Goal: Use online tool/utility: Utilize a website feature to perform a specific function

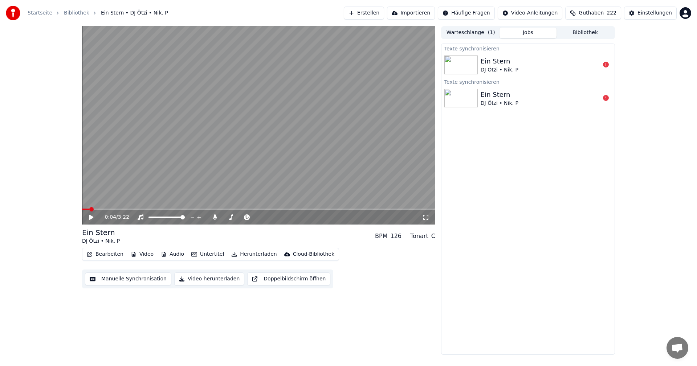
click at [119, 280] on button "Manuelle Synchronisation" at bounding box center [128, 279] width 86 height 13
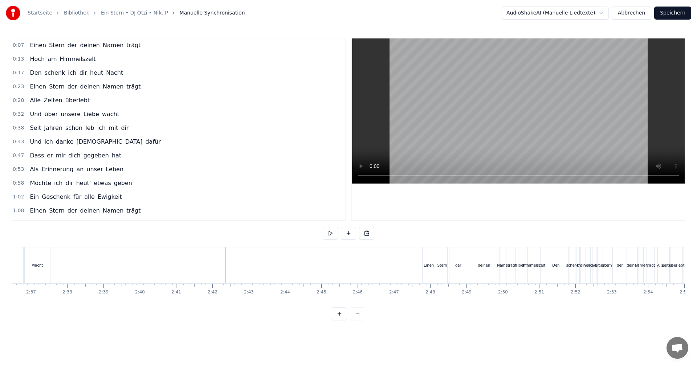
scroll to position [0, 5686]
click at [342, 320] on button at bounding box center [339, 313] width 15 height 13
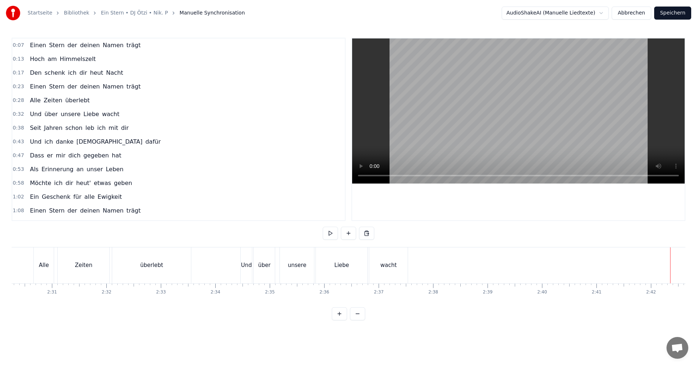
scroll to position [0, 8801]
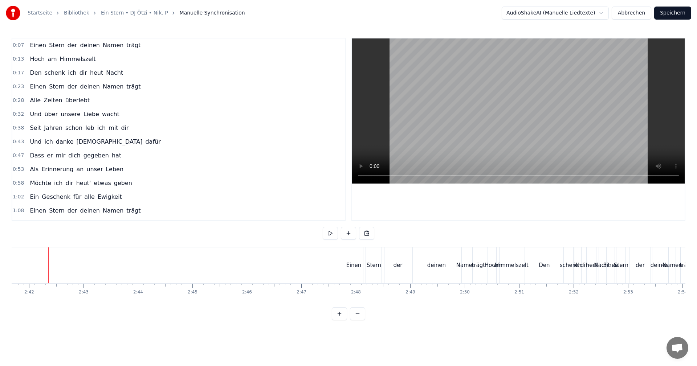
click at [342, 320] on button at bounding box center [339, 313] width 15 height 13
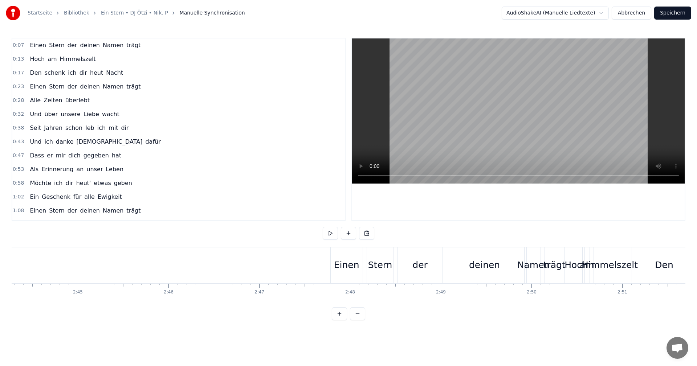
scroll to position [0, 14954]
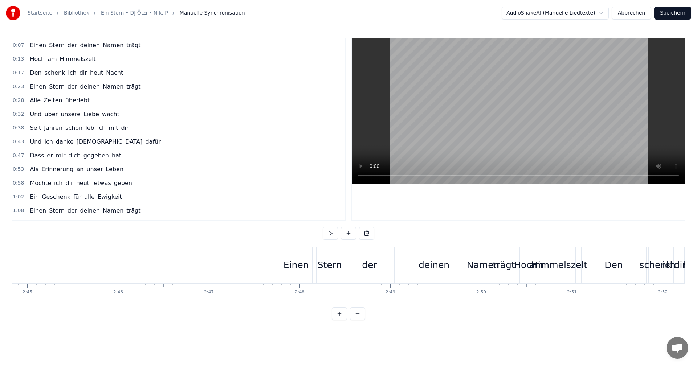
click at [301, 267] on div "Einen" at bounding box center [295, 265] width 25 height 14
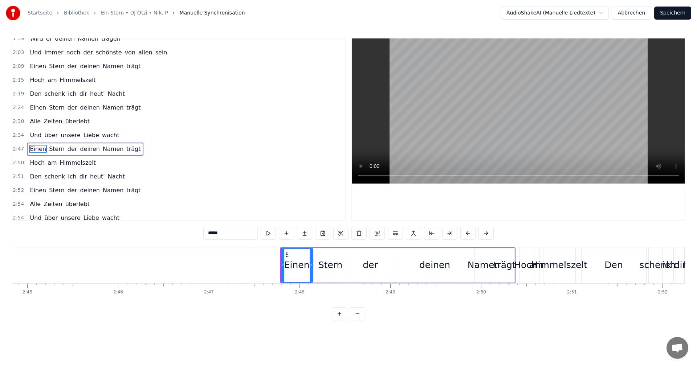
scroll to position [330, 0]
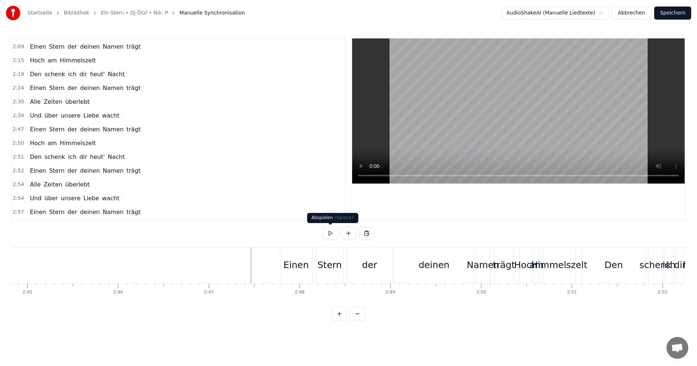
click at [328, 236] on button at bounding box center [330, 233] width 15 height 13
click at [328, 237] on button at bounding box center [330, 233] width 15 height 13
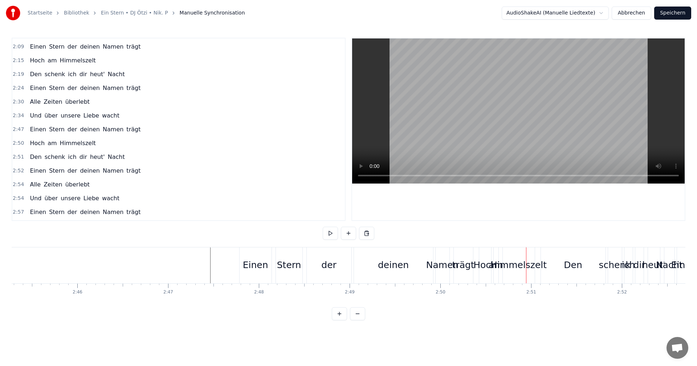
scroll to position [0, 15005]
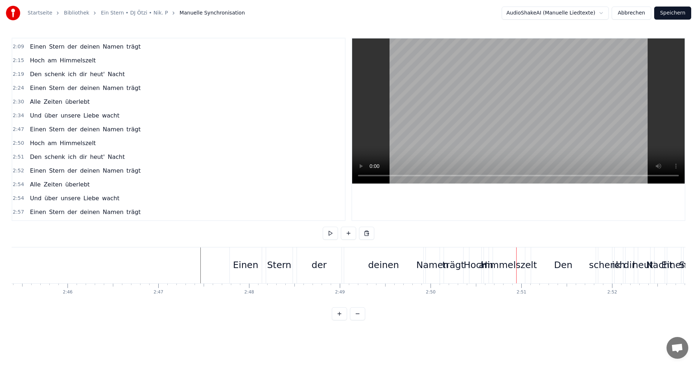
click at [467, 266] on div "Hoch" at bounding box center [474, 265] width 23 height 14
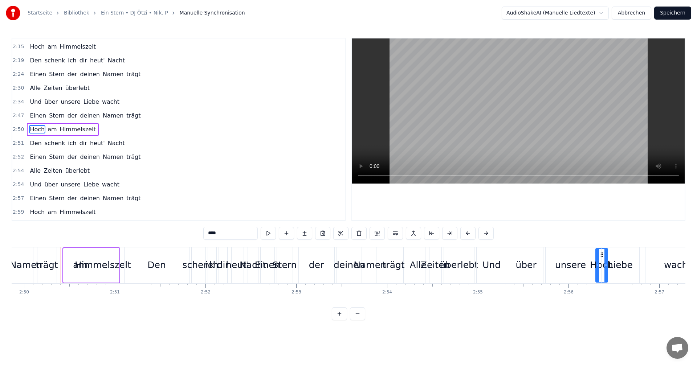
scroll to position [0, 15417]
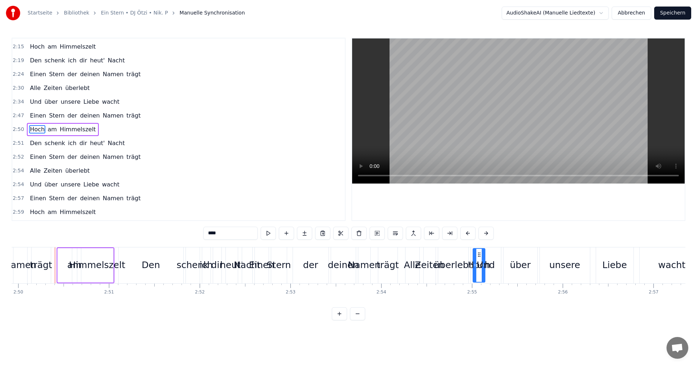
drag, startPoint x: 476, startPoint y: 255, endPoint x: 479, endPoint y: 274, distance: 18.7
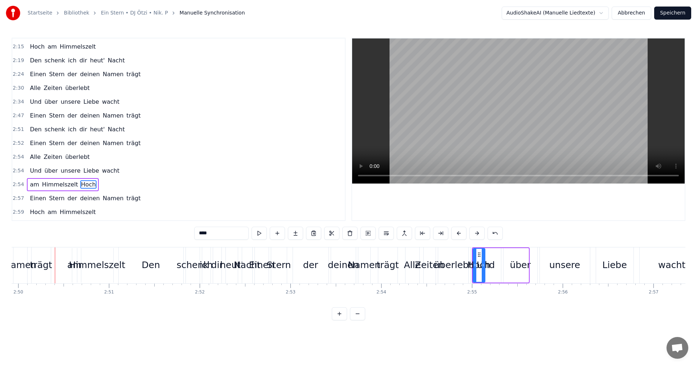
click at [101, 264] on div "Himmelszelt" at bounding box center [97, 265] width 56 height 14
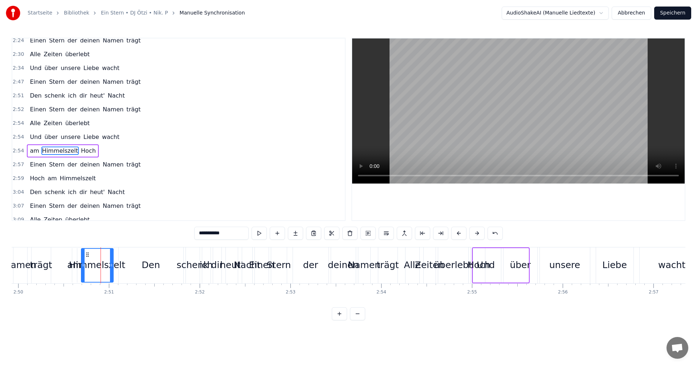
scroll to position [397, 0]
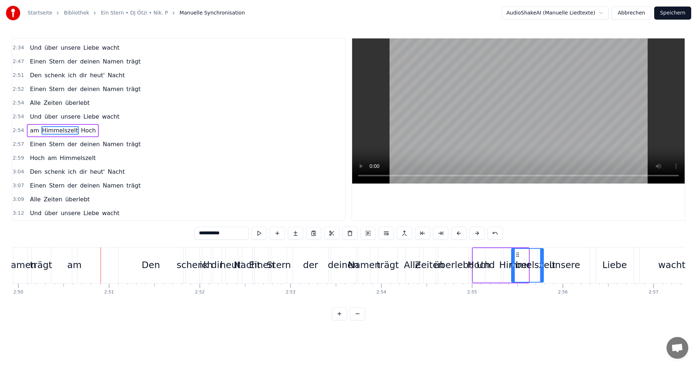
drag, startPoint x: 88, startPoint y: 254, endPoint x: 518, endPoint y: 294, distance: 431.9
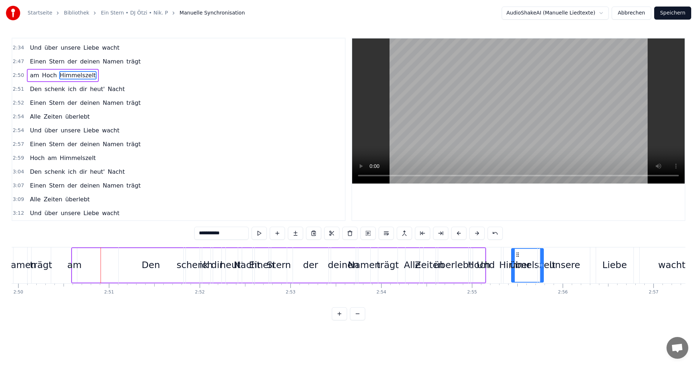
click at [39, 263] on div "trägt" at bounding box center [41, 265] width 22 height 14
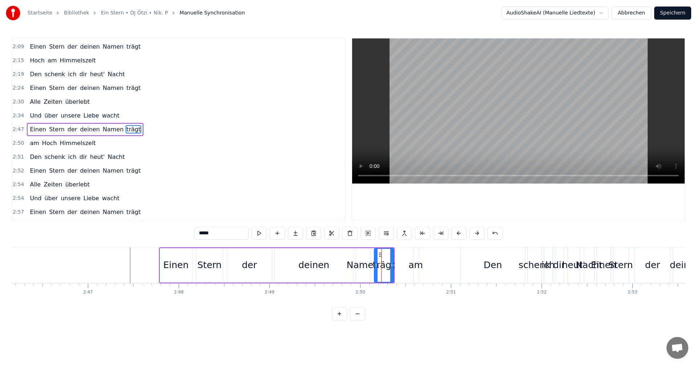
scroll to position [0, 15055]
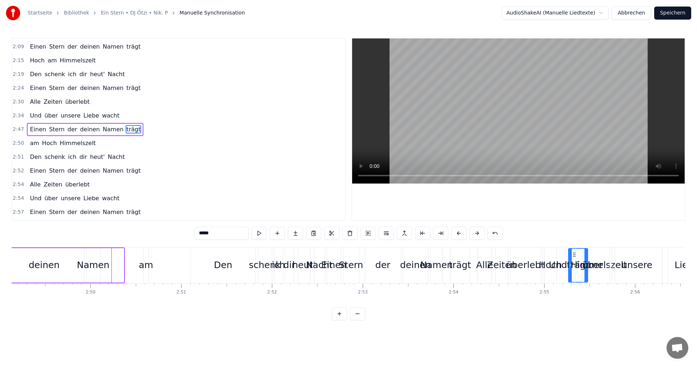
drag, startPoint x: 400, startPoint y: 255, endPoint x: 599, endPoint y: 265, distance: 199.5
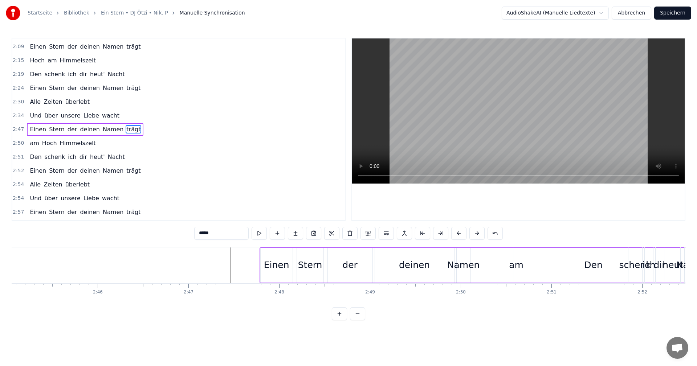
scroll to position [0, 14985]
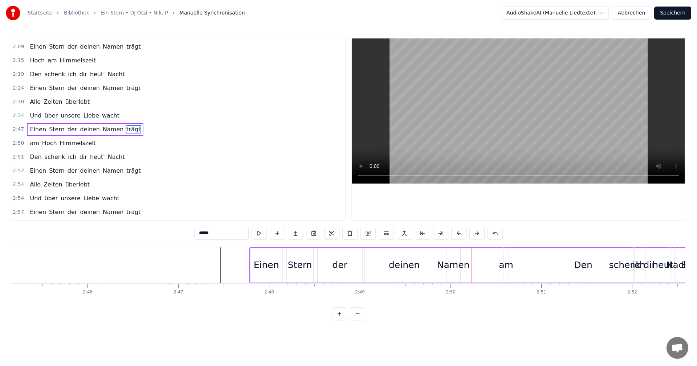
click at [506, 269] on div "am" at bounding box center [506, 265] width 15 height 14
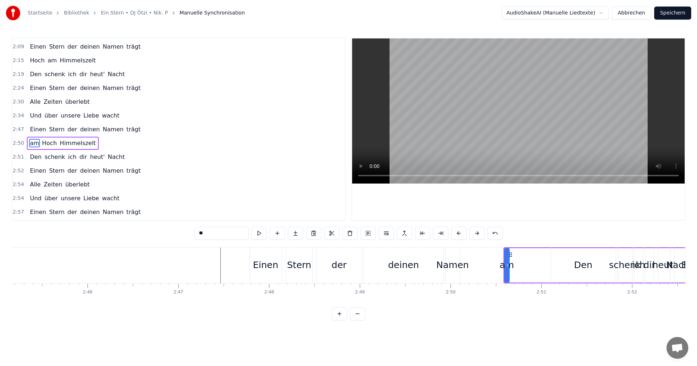
scroll to position [343, 0]
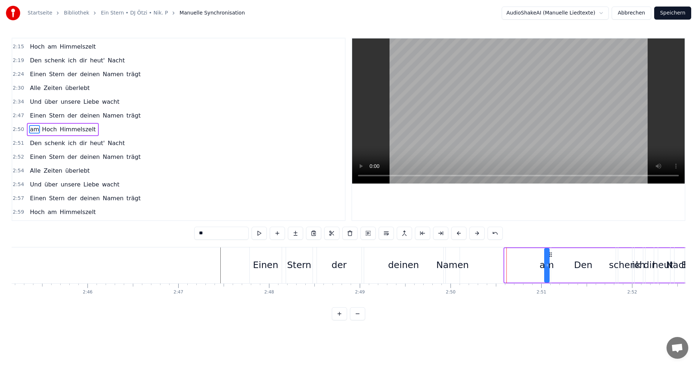
drag, startPoint x: 510, startPoint y: 255, endPoint x: 550, endPoint y: 255, distance: 39.9
click at [458, 267] on div "Namen" at bounding box center [452, 265] width 33 height 14
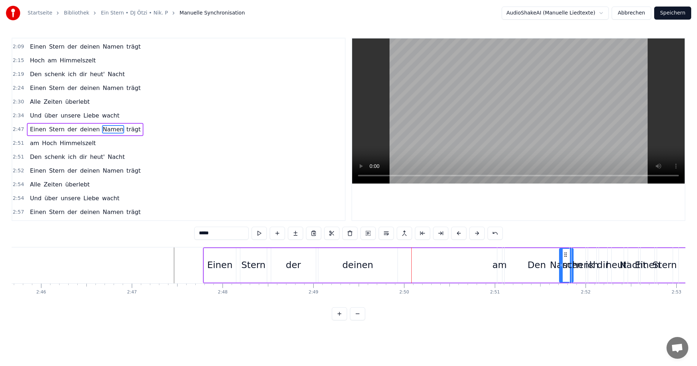
scroll to position [0, 15033]
drag, startPoint x: 452, startPoint y: 254, endPoint x: 485, endPoint y: 258, distance: 33.6
click at [485, 258] on div "Namen" at bounding box center [486, 265] width 13 height 33
click at [290, 265] on div "der" at bounding box center [290, 265] width 15 height 14
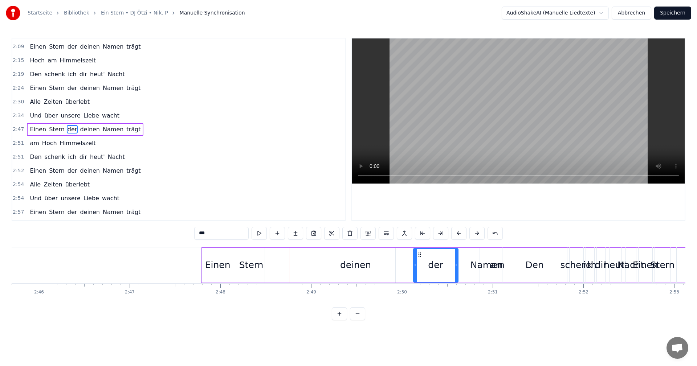
drag, startPoint x: 276, startPoint y: 255, endPoint x: 421, endPoint y: 257, distance: 144.5
click at [346, 265] on div "deinen" at bounding box center [355, 265] width 31 height 14
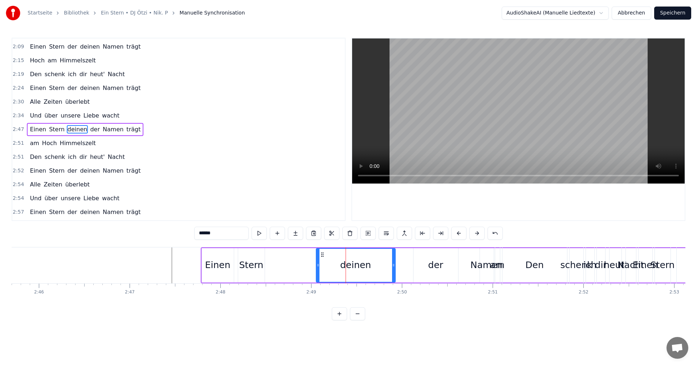
click at [323, 254] on icon at bounding box center [322, 255] width 6 height 6
click at [476, 269] on div "Namen" at bounding box center [486, 265] width 33 height 14
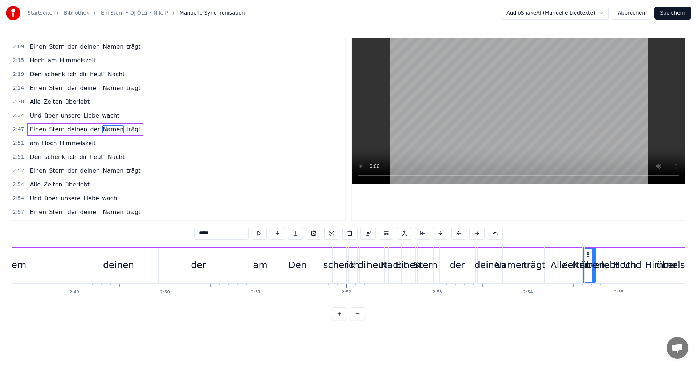
scroll to position [0, 15283]
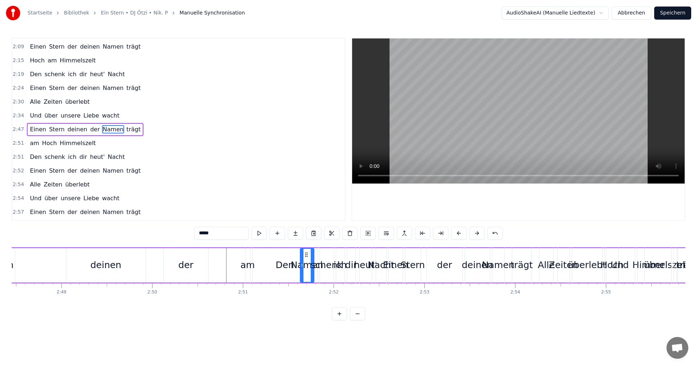
drag, startPoint x: 486, startPoint y: 255, endPoint x: 306, endPoint y: 270, distance: 179.8
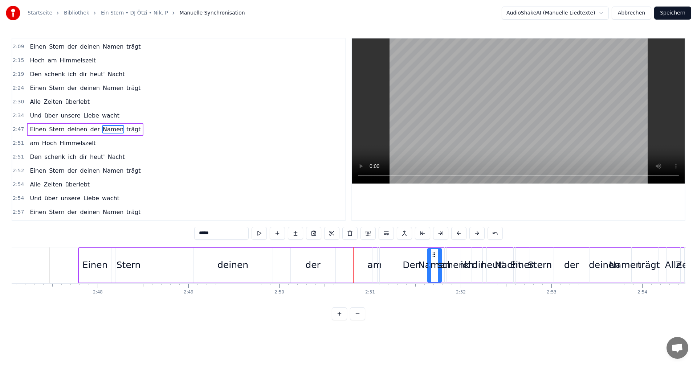
scroll to position [0, 15045]
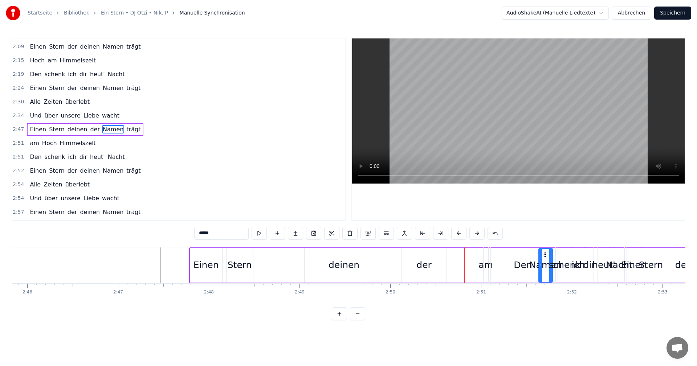
click at [342, 263] on div "deinen" at bounding box center [343, 265] width 31 height 14
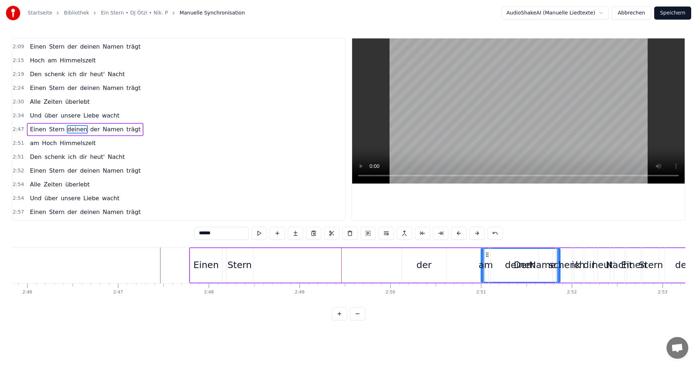
drag, startPoint x: 312, startPoint y: 255, endPoint x: 489, endPoint y: 268, distance: 176.9
click at [486, 267] on div "am" at bounding box center [485, 265] width 15 height 14
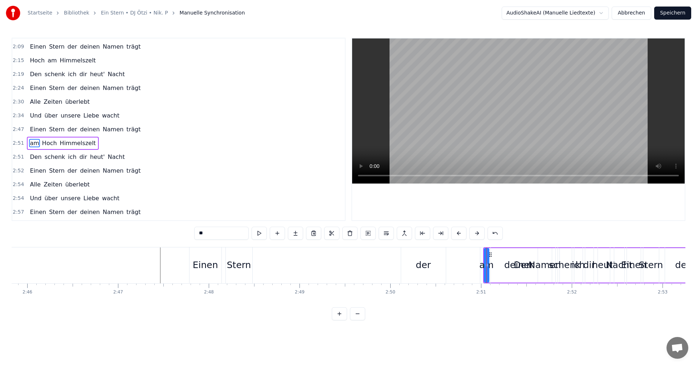
scroll to position [343, 0]
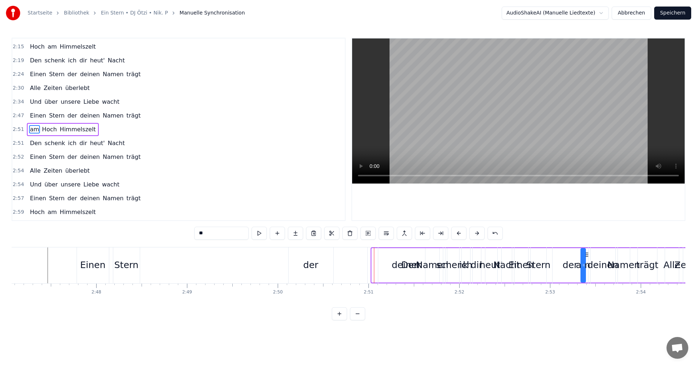
drag, startPoint x: 489, startPoint y: 255, endPoint x: 587, endPoint y: 267, distance: 98.7
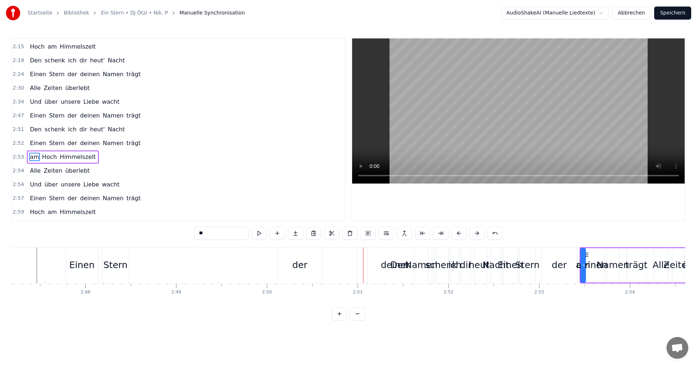
click at [400, 262] on div "Den" at bounding box center [399, 265] width 18 height 14
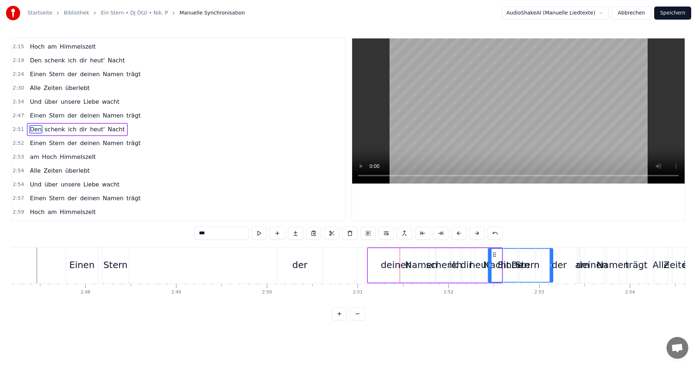
drag, startPoint x: 374, startPoint y: 254, endPoint x: 494, endPoint y: 264, distance: 120.5
click at [390, 267] on div "deinen" at bounding box center [396, 265] width 31 height 14
type input "******"
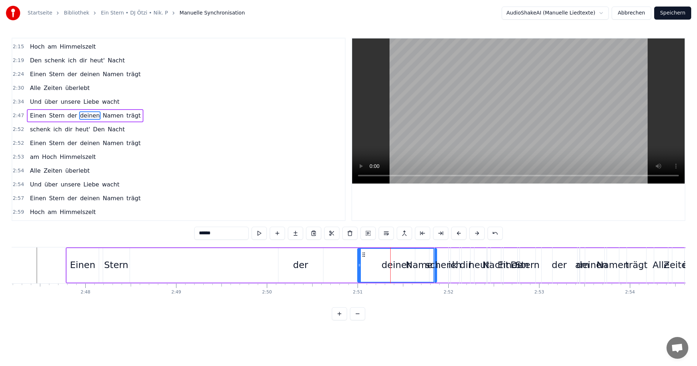
scroll to position [330, 0]
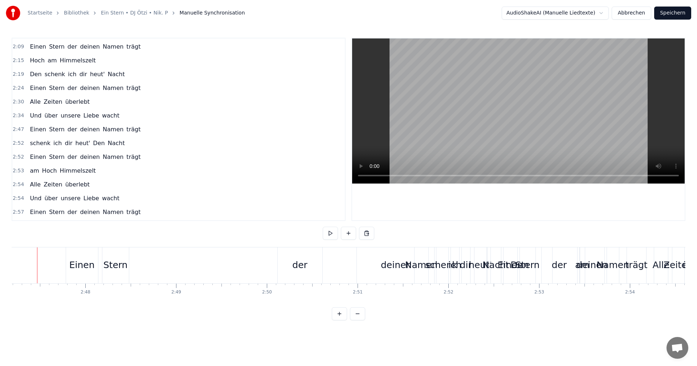
scroll to position [0, 15158]
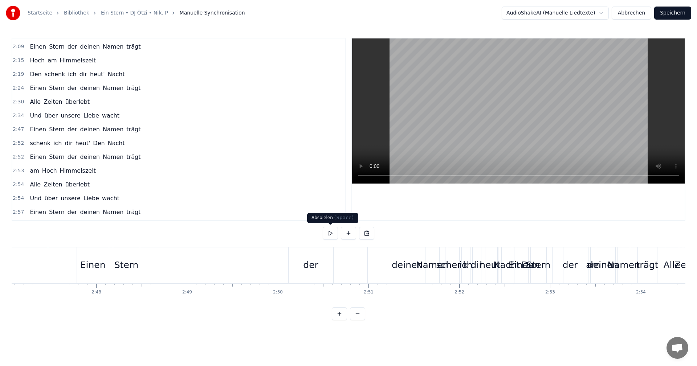
click at [334, 236] on button at bounding box center [330, 233] width 15 height 13
click at [330, 233] on button at bounding box center [330, 233] width 15 height 13
click at [306, 271] on div "der" at bounding box center [310, 265] width 15 height 14
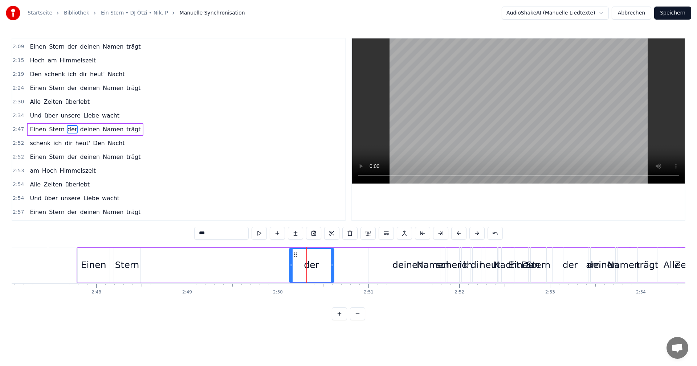
click at [412, 266] on div "deinen" at bounding box center [407, 265] width 31 height 14
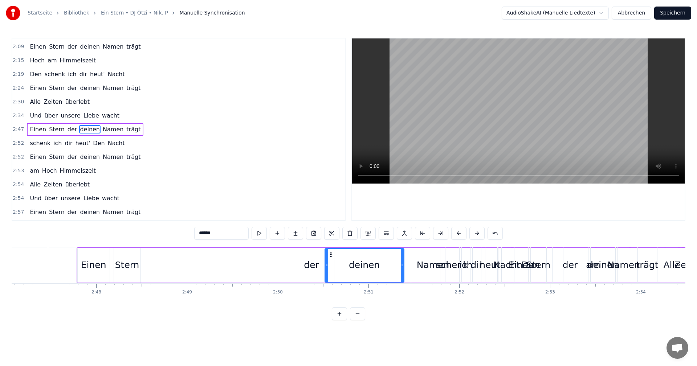
drag, startPoint x: 374, startPoint y: 255, endPoint x: 347, endPoint y: 257, distance: 26.9
click at [331, 259] on div "deinen" at bounding box center [364, 265] width 78 height 33
drag, startPoint x: 403, startPoint y: 265, endPoint x: 373, endPoint y: 267, distance: 29.9
click at [373, 267] on icon at bounding box center [372, 265] width 3 height 6
click at [425, 261] on div "Namen" at bounding box center [433, 265] width 33 height 14
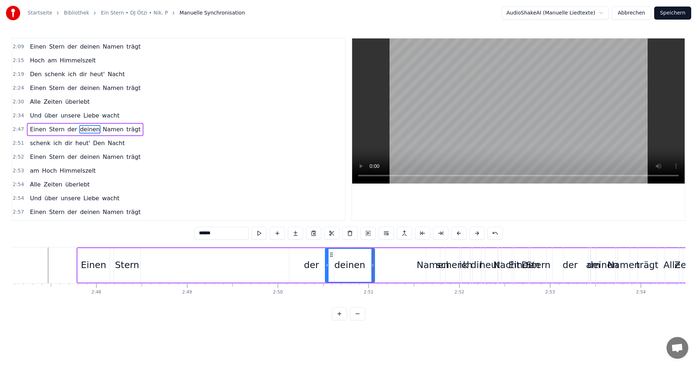
type input "*****"
click at [431, 256] on circle at bounding box center [431, 256] width 0 height 0
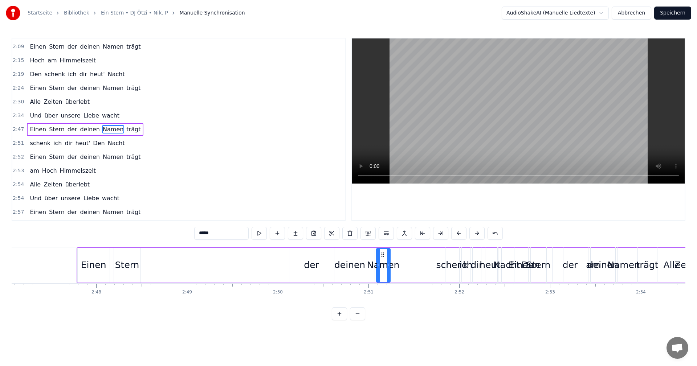
drag, startPoint x: 433, startPoint y: 255, endPoint x: 383, endPoint y: 258, distance: 49.8
click at [383, 258] on div "Namen" at bounding box center [383, 265] width 13 height 33
drag, startPoint x: 388, startPoint y: 265, endPoint x: 420, endPoint y: 266, distance: 32.0
click at [420, 266] on icon at bounding box center [420, 265] width 3 height 6
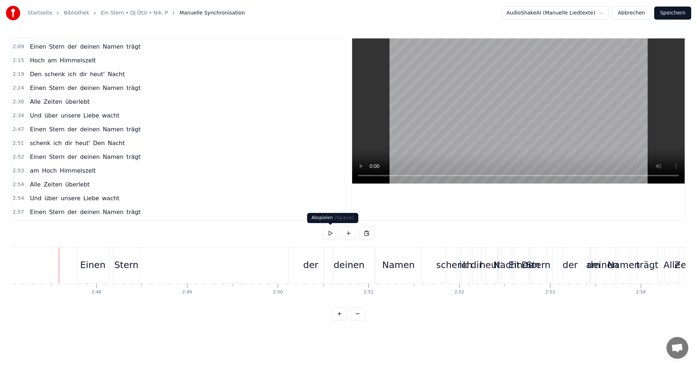
click at [332, 237] on button at bounding box center [330, 233] width 15 height 13
click at [335, 237] on button at bounding box center [330, 233] width 15 height 13
click at [467, 263] on div "ich" at bounding box center [465, 265] width 13 height 14
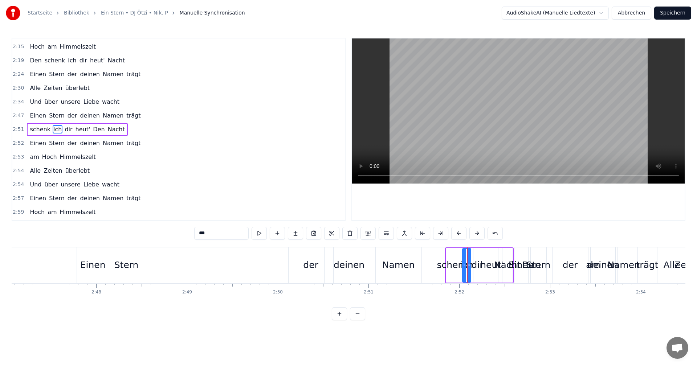
click at [451, 270] on div "schenk" at bounding box center [453, 265] width 32 height 14
type input "******"
click at [437, 270] on div "Einen Stern der deinen Namen trägt" at bounding box center [450, 266] width 747 height 36
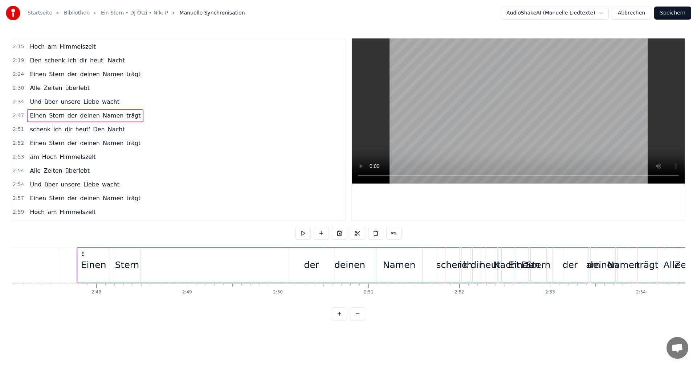
click at [519, 268] on div "Einen" at bounding box center [520, 265] width 25 height 14
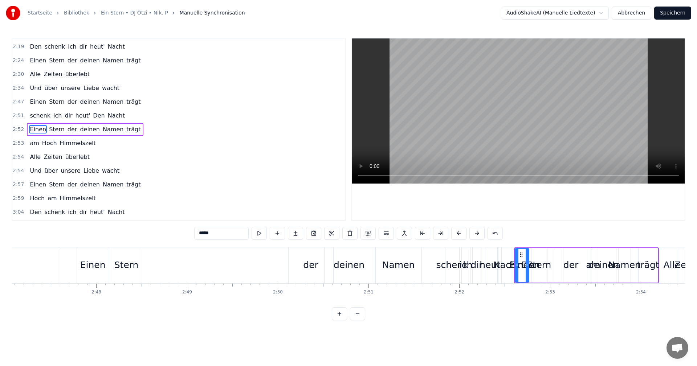
click at [645, 268] on div "am Hoch Himmelszelt" at bounding box center [696, 266] width 213 height 36
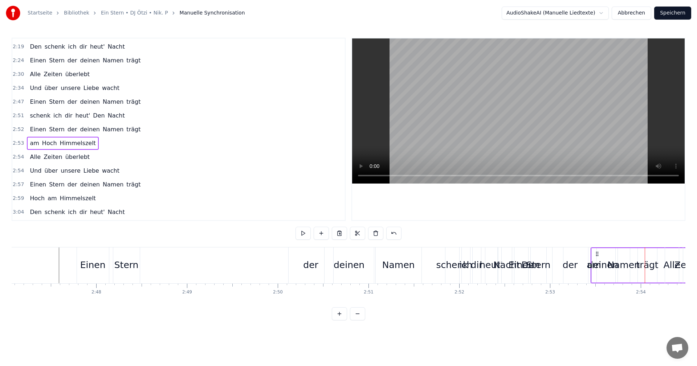
click at [649, 265] on div "am Hoch Himmelszelt" at bounding box center [696, 266] width 213 height 36
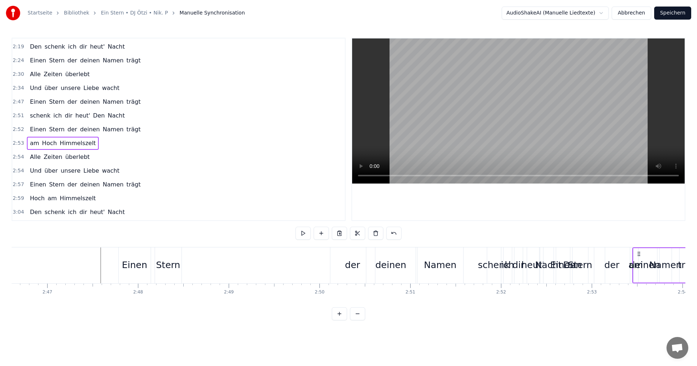
scroll to position [0, 15136]
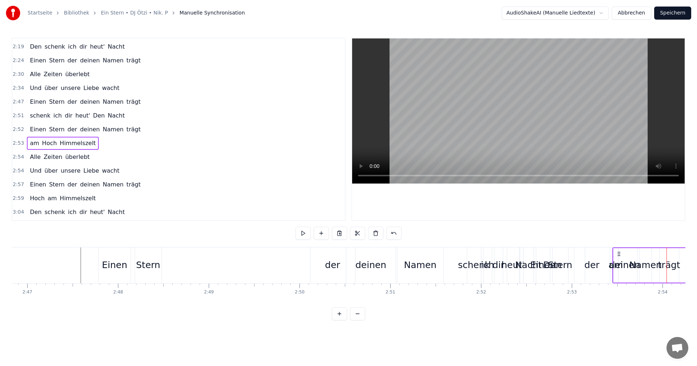
click at [472, 271] on div "schenk" at bounding box center [474, 265] width 32 height 14
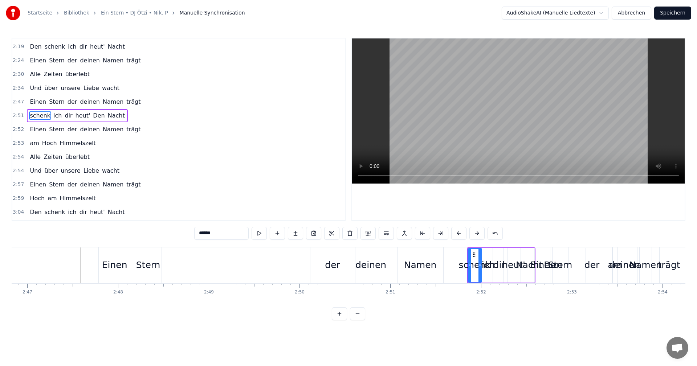
scroll to position [343, 0]
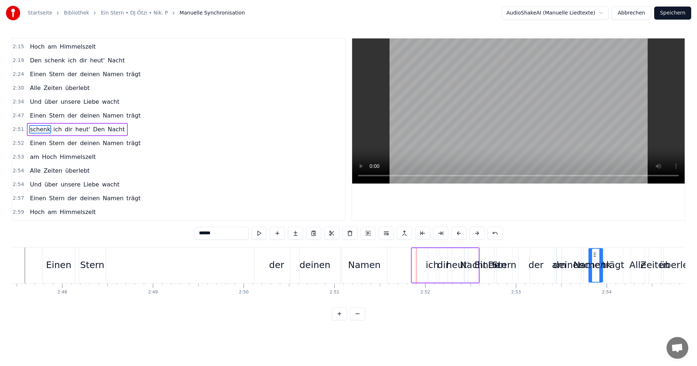
drag, startPoint x: 475, startPoint y: 255, endPoint x: 623, endPoint y: 263, distance: 148.3
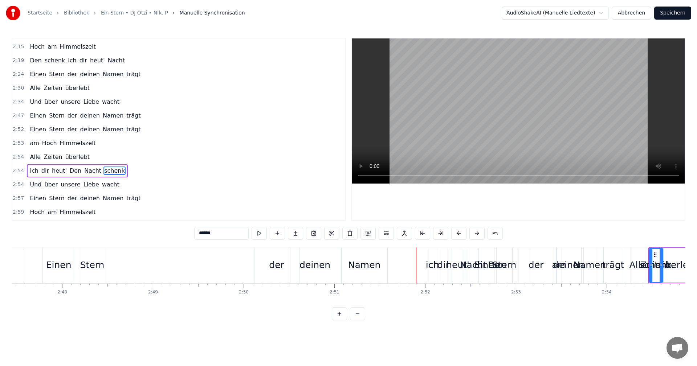
scroll to position [0, 15224]
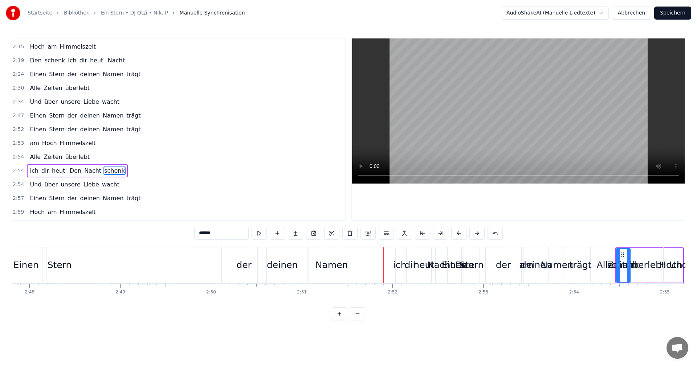
click at [400, 264] on div "ich" at bounding box center [399, 265] width 13 height 14
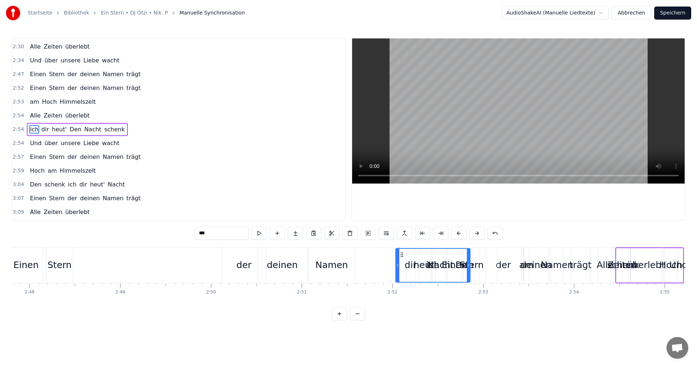
drag, startPoint x: 400, startPoint y: 255, endPoint x: 463, endPoint y: 262, distance: 63.6
click at [467, 262] on div at bounding box center [468, 265] width 3 height 33
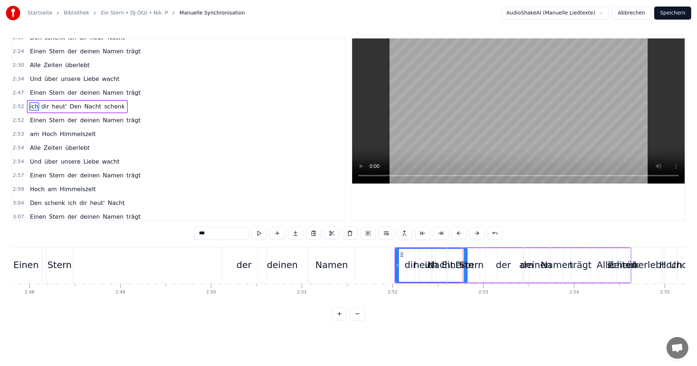
scroll to position [343, 0]
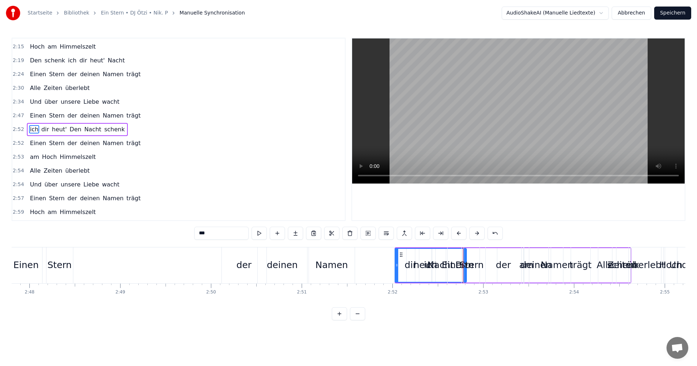
click at [403, 255] on icon at bounding box center [401, 255] width 6 height 6
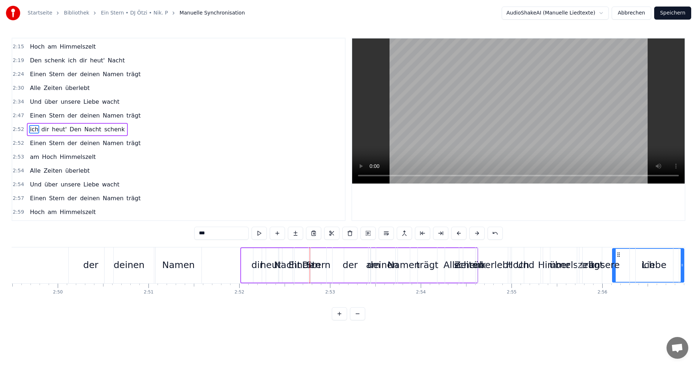
drag, startPoint x: 401, startPoint y: 255, endPoint x: 615, endPoint y: 271, distance: 214.0
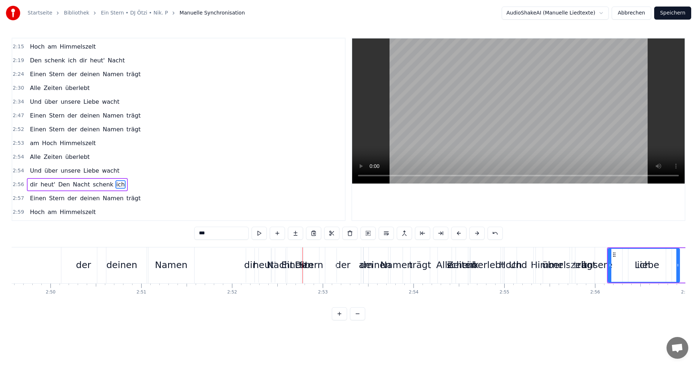
click at [262, 266] on div "heut'" at bounding box center [264, 265] width 23 height 14
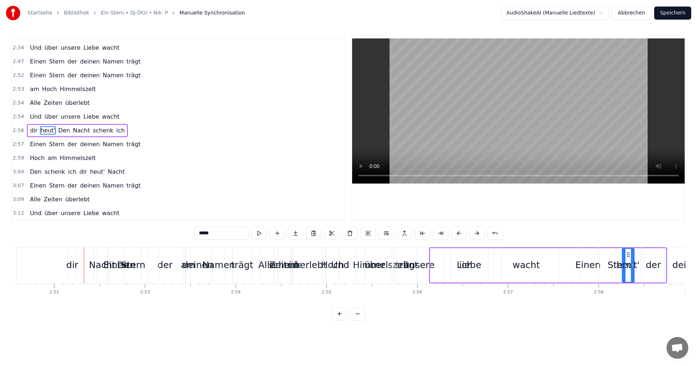
scroll to position [0, 15596]
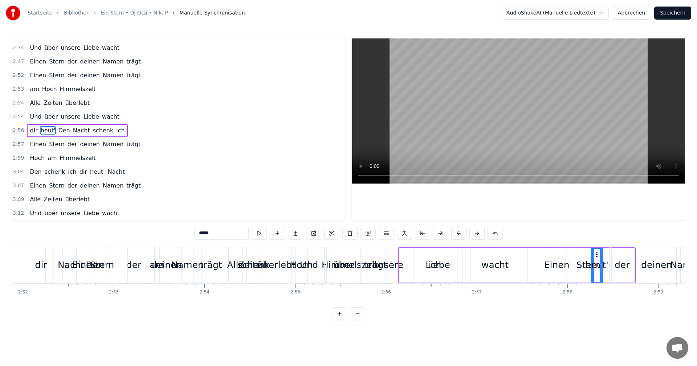
drag, startPoint x: 266, startPoint y: 255, endPoint x: 609, endPoint y: 299, distance: 345.8
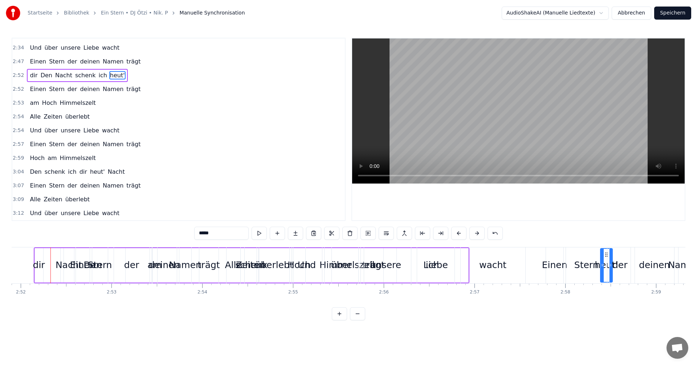
click at [65, 263] on div "Nacht" at bounding box center [69, 265] width 26 height 14
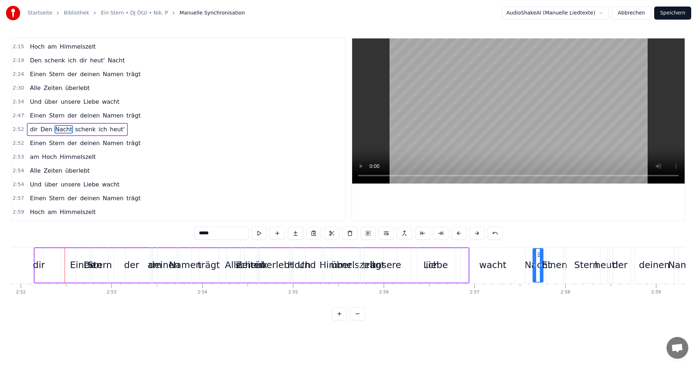
drag, startPoint x: 69, startPoint y: 255, endPoint x: 531, endPoint y: 302, distance: 464.7
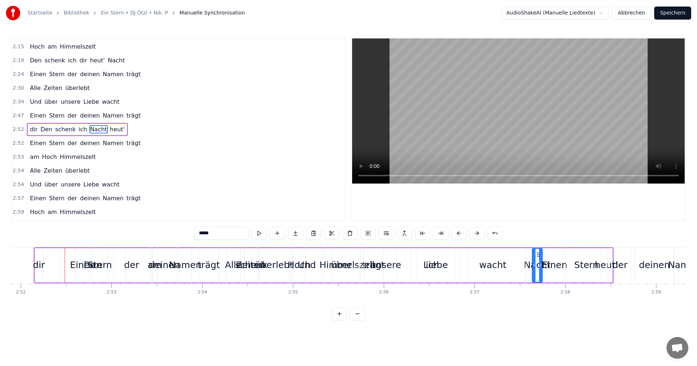
click at [100, 262] on div "Stern" at bounding box center [100, 265] width 24 height 14
type input "*****"
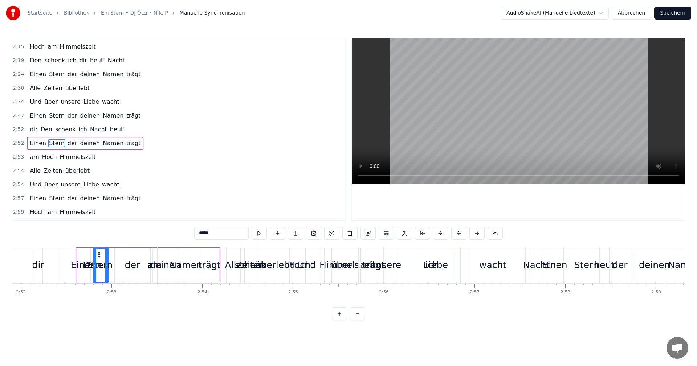
scroll to position [357, 0]
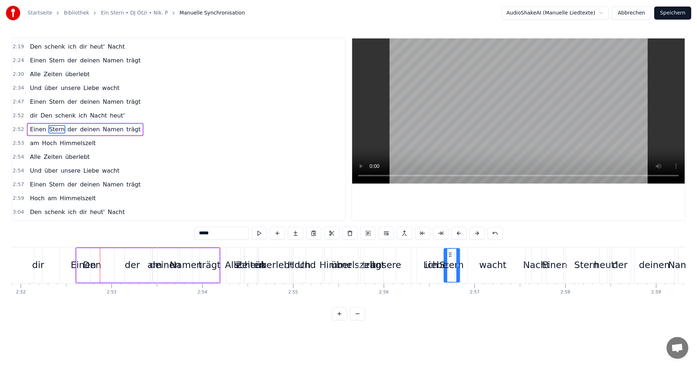
drag, startPoint x: 98, startPoint y: 254, endPoint x: 462, endPoint y: 291, distance: 366.2
click at [94, 263] on div "Einen der deinen Namen trägt [PERSON_NAME]" at bounding box center [147, 266] width 145 height 36
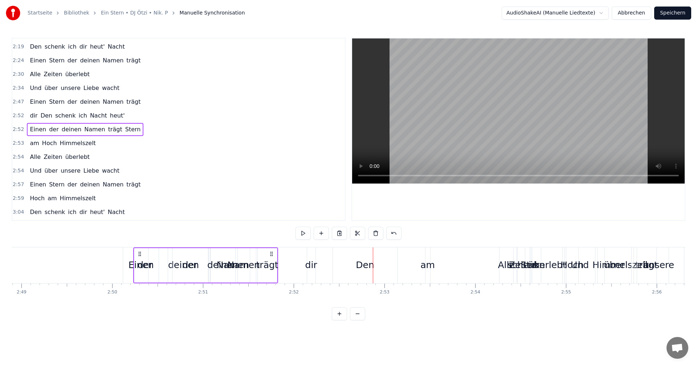
scroll to position [0, 15319]
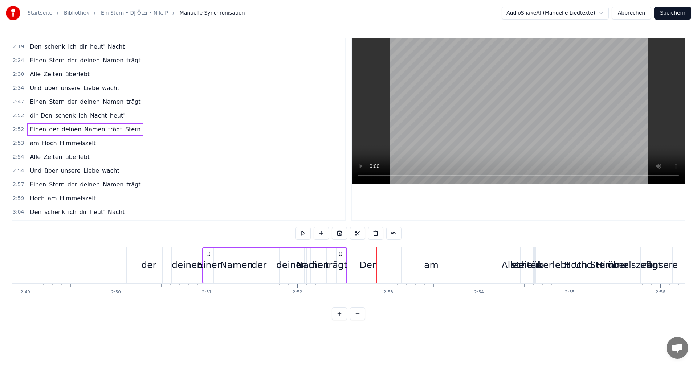
drag, startPoint x: 81, startPoint y: 253, endPoint x: 208, endPoint y: 279, distance: 129.5
click at [208, 279] on div "Einen der deinen Namen trägt [PERSON_NAME]" at bounding box center [274, 266] width 145 height 36
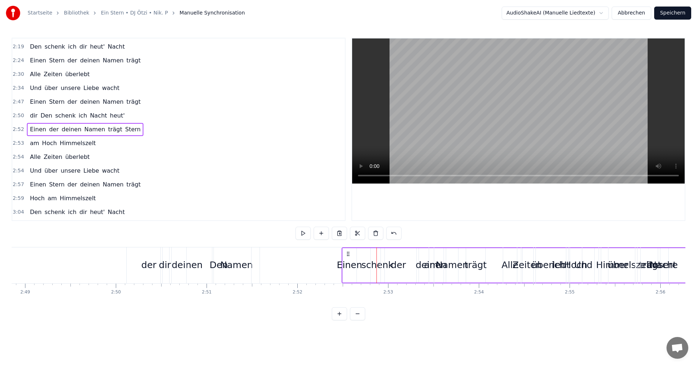
drag, startPoint x: 358, startPoint y: 254, endPoint x: 348, endPoint y: 269, distance: 18.2
click at [348, 269] on div "Einen der deinen Namen trägt [PERSON_NAME]" at bounding box center [545, 266] width 409 height 36
click at [223, 264] on div "Den" at bounding box center [218, 265] width 18 height 14
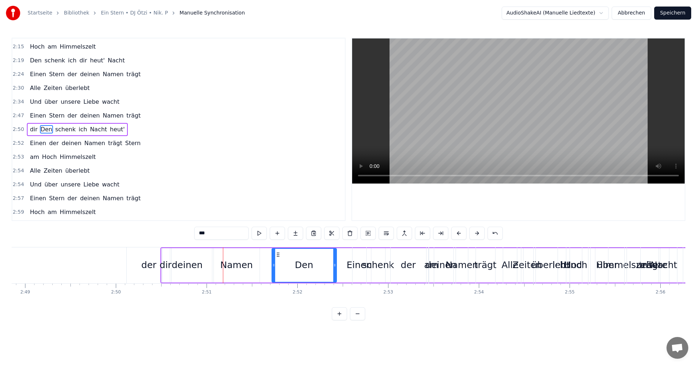
drag, startPoint x: 193, startPoint y: 255, endPoint x: 277, endPoint y: 262, distance: 84.8
click at [277, 262] on div "Den" at bounding box center [304, 265] width 64 height 33
click at [228, 264] on div "dir Den schenk ich Nacht heut'" at bounding box center [450, 266] width 580 height 36
click at [165, 261] on div "dir" at bounding box center [166, 265] width 12 height 14
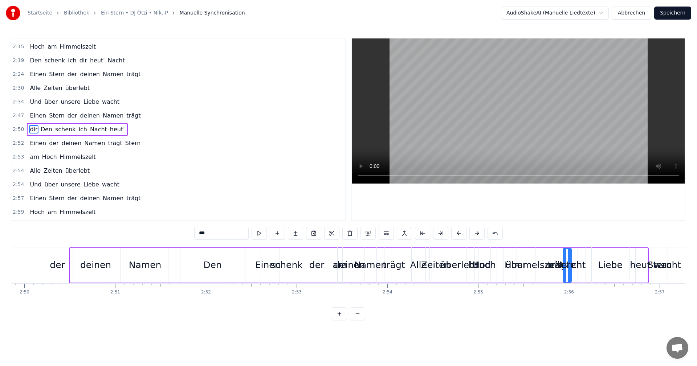
drag, startPoint x: 166, startPoint y: 255, endPoint x: 584, endPoint y: 290, distance: 419.5
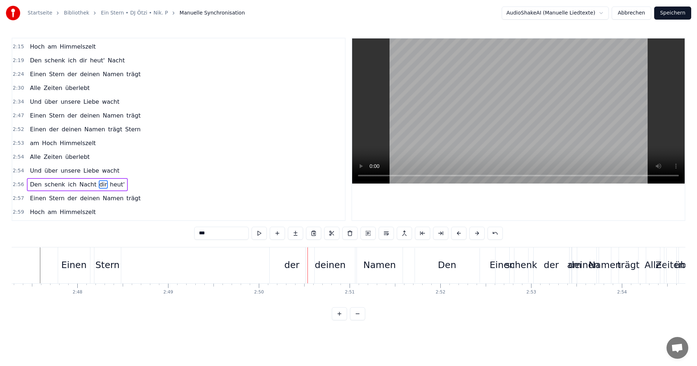
scroll to position [0, 15186]
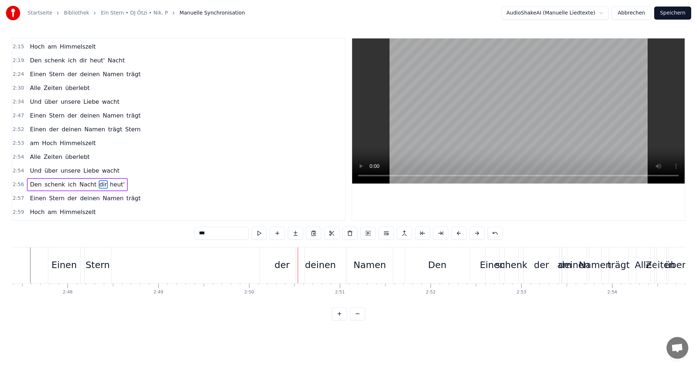
click at [372, 270] on div "Namen" at bounding box center [369, 265] width 33 height 14
type input "*****"
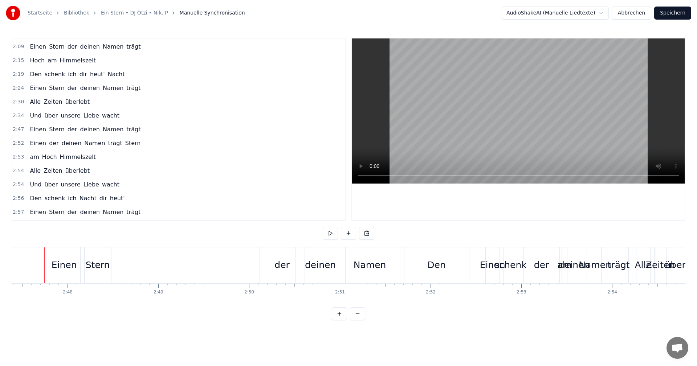
scroll to position [0, 15183]
click at [570, 268] on div "am" at bounding box center [568, 265] width 15 height 14
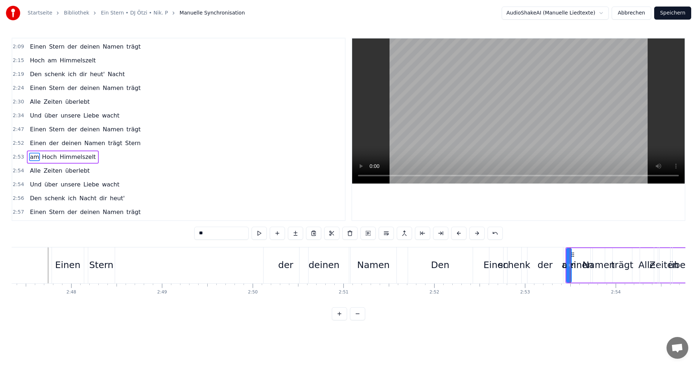
scroll to position [357, 0]
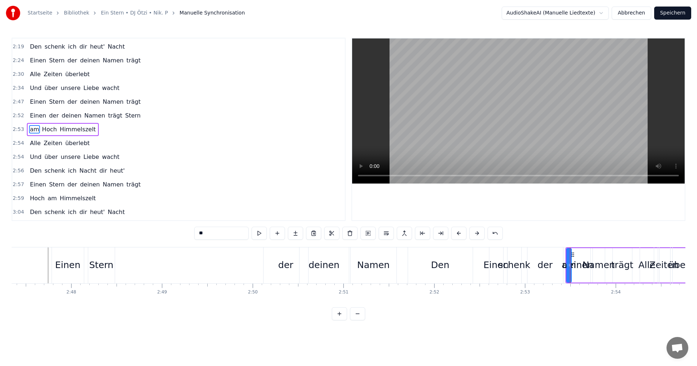
click at [31, 116] on span "Einen" at bounding box center [38, 115] width 18 height 8
type input "*****"
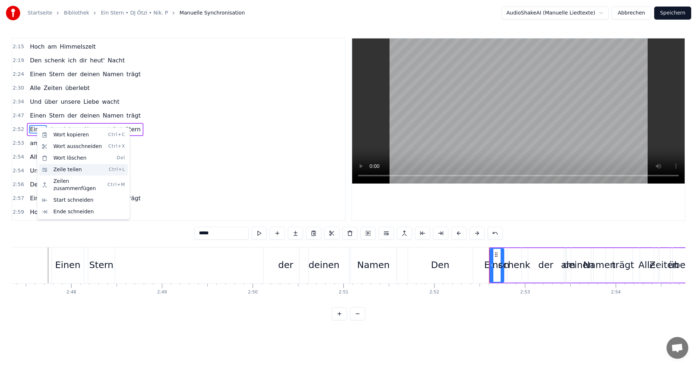
click at [57, 171] on div "Zeile teilen Ctrl+L" at bounding box center [83, 170] width 89 height 12
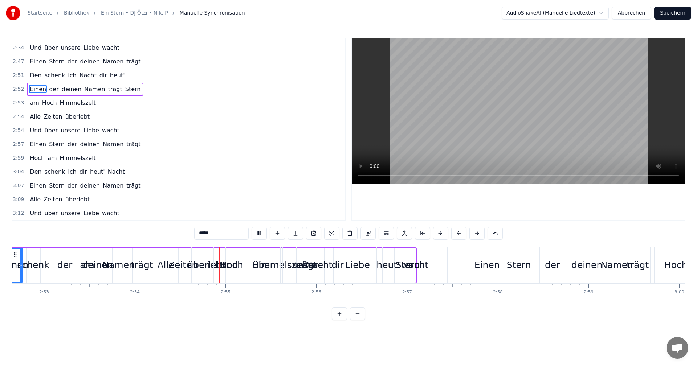
scroll to position [0, 15789]
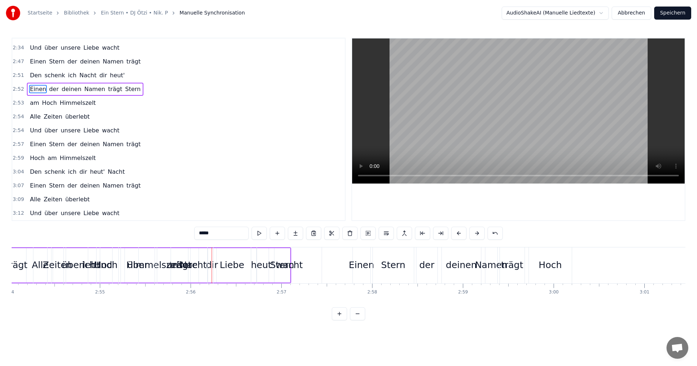
click at [24, 87] on div "2:52 Einen der deinen Namen trägt [PERSON_NAME]" at bounding box center [178, 89] width 332 height 14
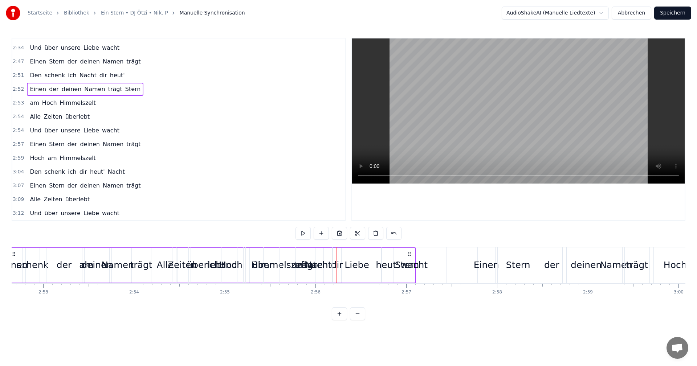
scroll to position [0, 15623]
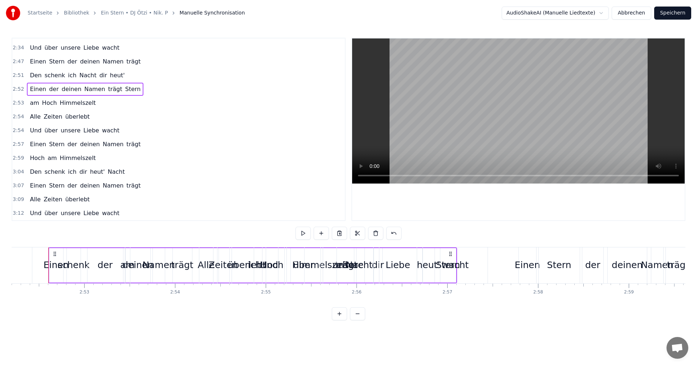
click at [109, 213] on div "Und über unsere Liebe wacht" at bounding box center [74, 213] width 95 height 13
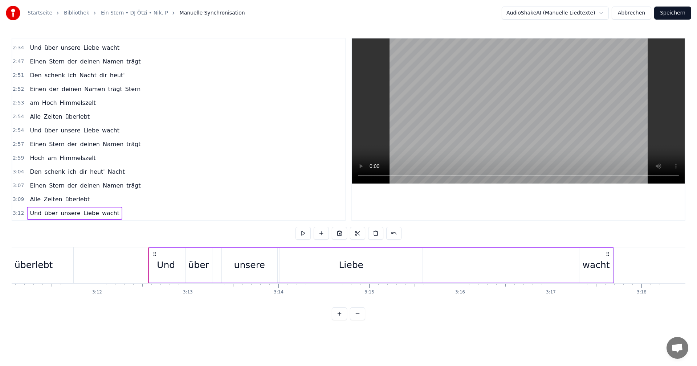
scroll to position [0, 17434]
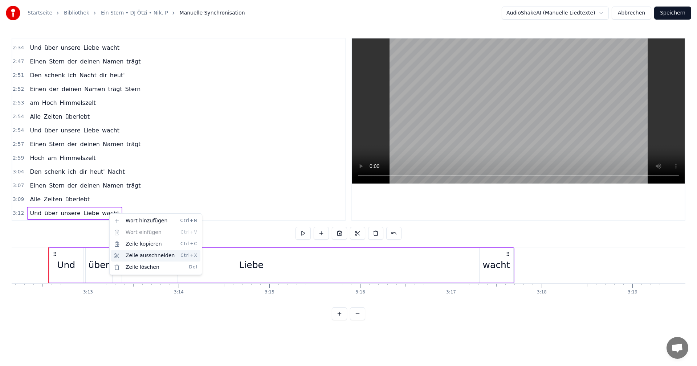
click at [135, 255] on div "Zeile ausschneiden Ctrl+X" at bounding box center [155, 256] width 89 height 12
click at [79, 201] on span "überlebt" at bounding box center [78, 199] width 26 height 8
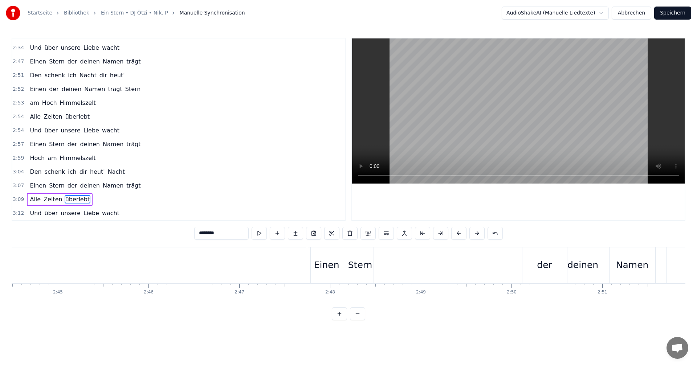
scroll to position [0, 15115]
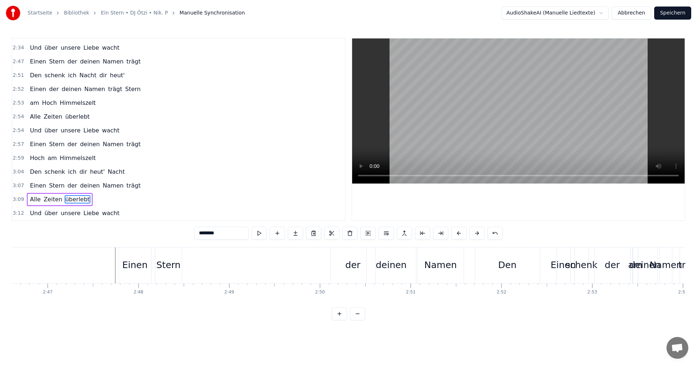
click at [431, 271] on div "Namen" at bounding box center [440, 265] width 33 height 14
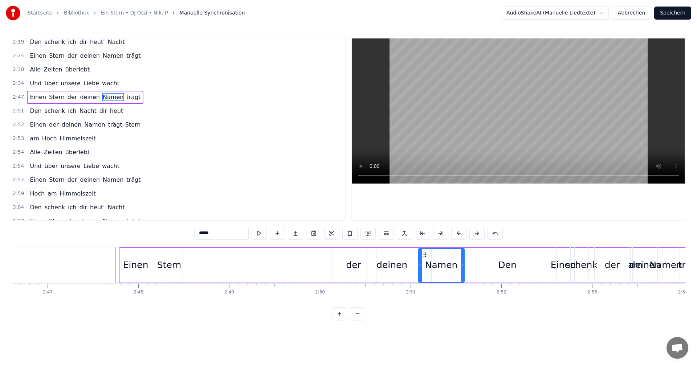
scroll to position [330, 0]
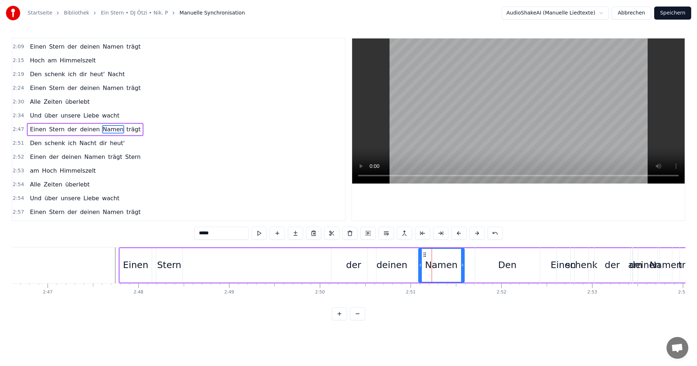
click at [511, 267] on div "Den" at bounding box center [507, 265] width 18 height 14
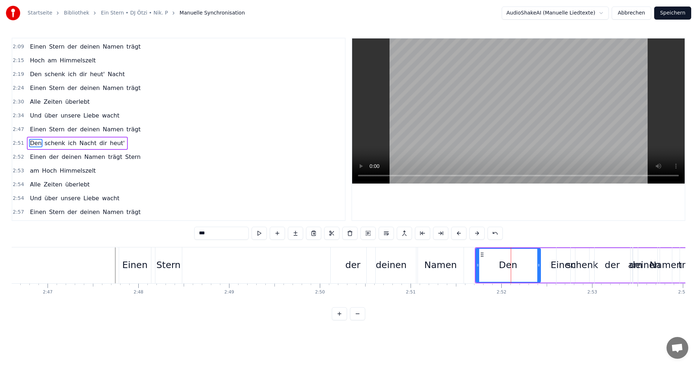
scroll to position [343, 0]
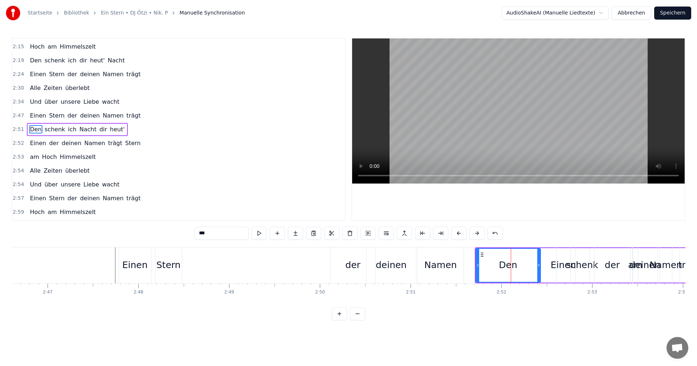
click at [103, 115] on span "Namen" at bounding box center [113, 115] width 22 height 8
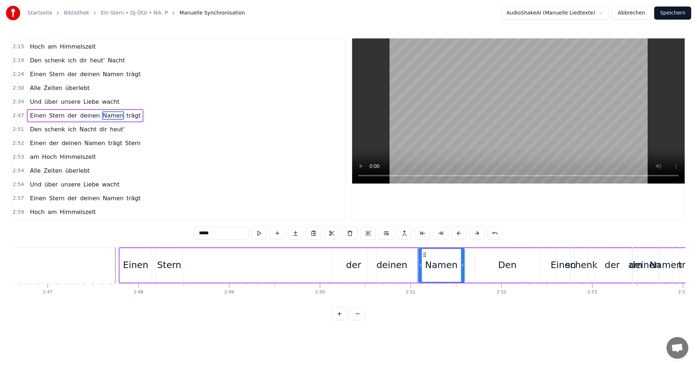
scroll to position [330, 0]
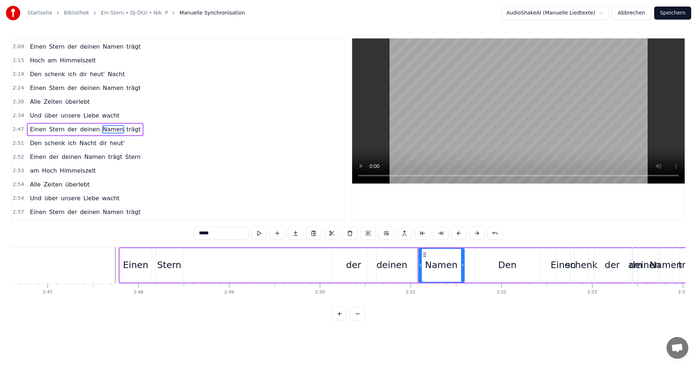
click at [126, 130] on span "trägt" at bounding box center [134, 129] width 16 height 8
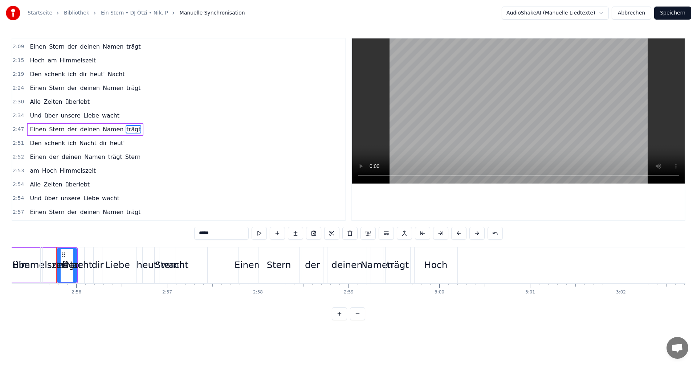
scroll to position [0, 15911]
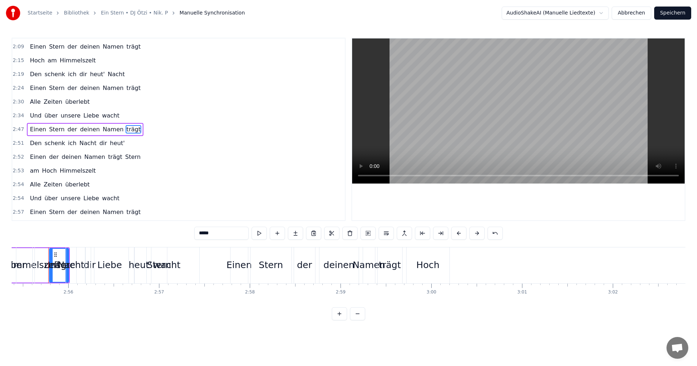
drag, startPoint x: 57, startPoint y: 256, endPoint x: 52, endPoint y: 256, distance: 5.4
click at [52, 256] on div "unsere" at bounding box center [60, 266] width 50 height 36
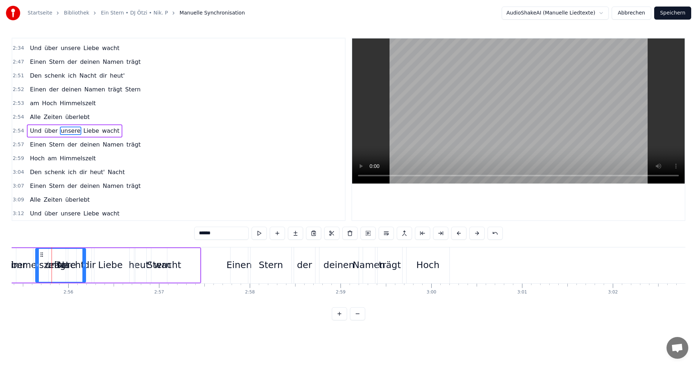
scroll to position [397, 0]
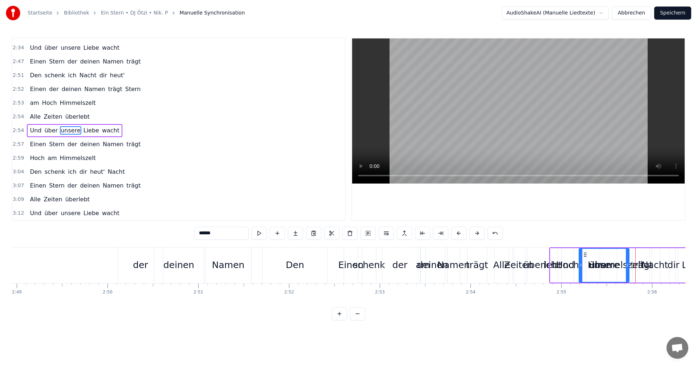
drag, startPoint x: 42, startPoint y: 255, endPoint x: 619, endPoint y: 263, distance: 577.4
click at [629, 263] on div "unsere" at bounding box center [603, 265] width 49 height 33
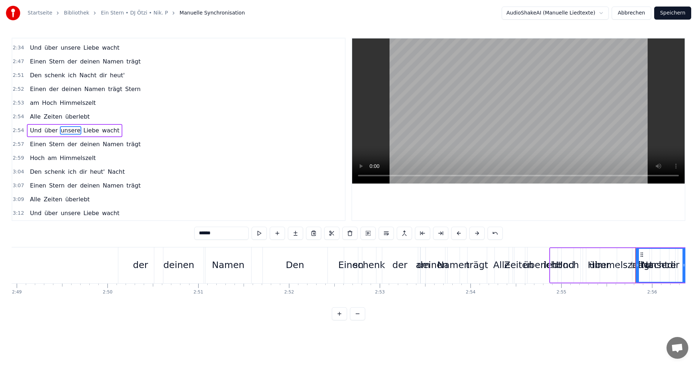
scroll to position [0, 15332]
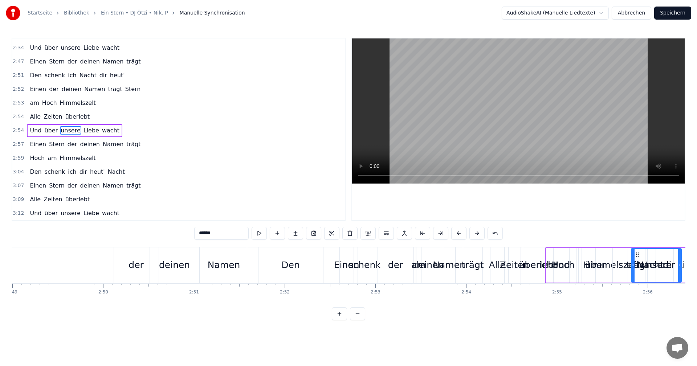
click at [126, 62] on span "trägt" at bounding box center [134, 61] width 16 height 8
type input "*****"
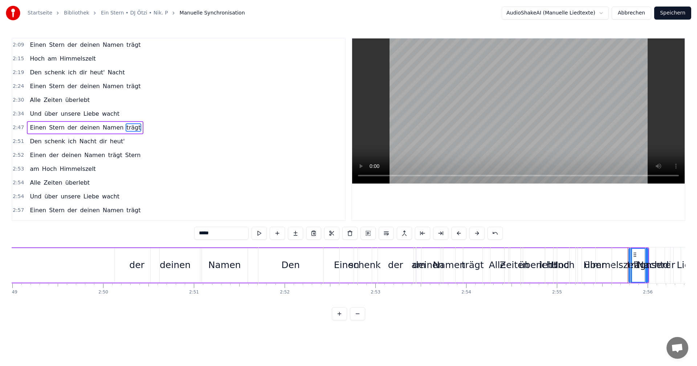
scroll to position [330, 0]
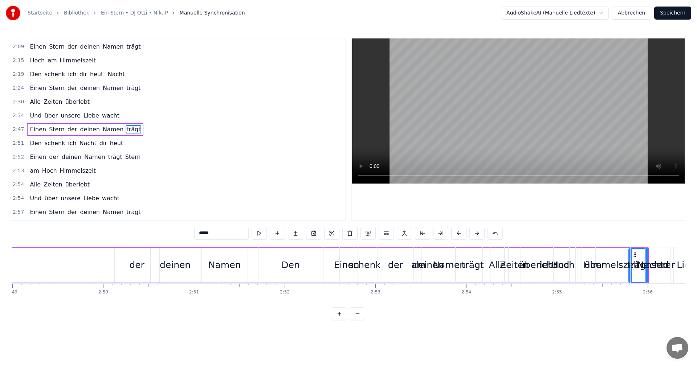
drag, startPoint x: 634, startPoint y: 254, endPoint x: 263, endPoint y: 266, distance: 371.1
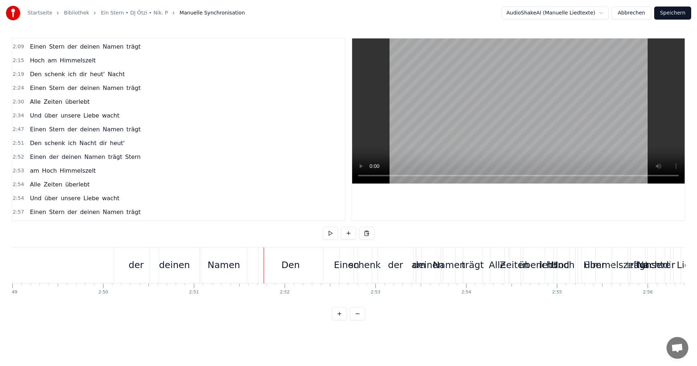
click at [263, 255] on div "Den" at bounding box center [290, 266] width 65 height 36
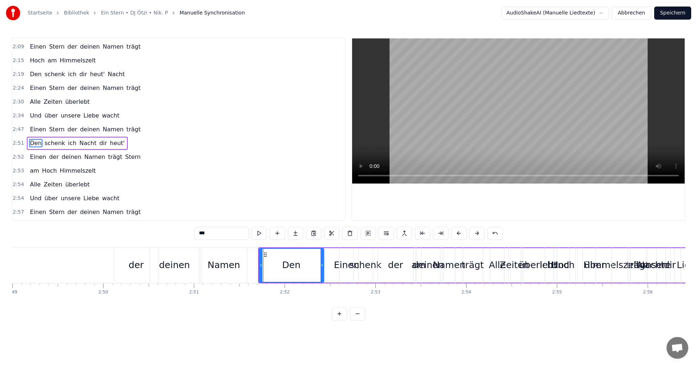
scroll to position [343, 0]
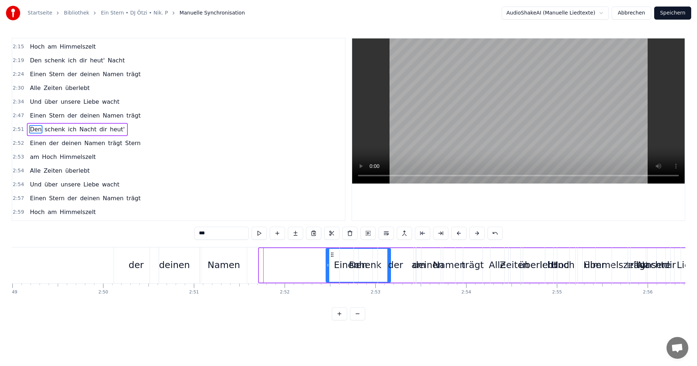
drag, startPoint x: 264, startPoint y: 255, endPoint x: 332, endPoint y: 263, distance: 68.7
click at [335, 261] on div "Den" at bounding box center [358, 265] width 64 height 33
click at [126, 116] on span "trägt" at bounding box center [134, 115] width 16 height 8
type input "*****"
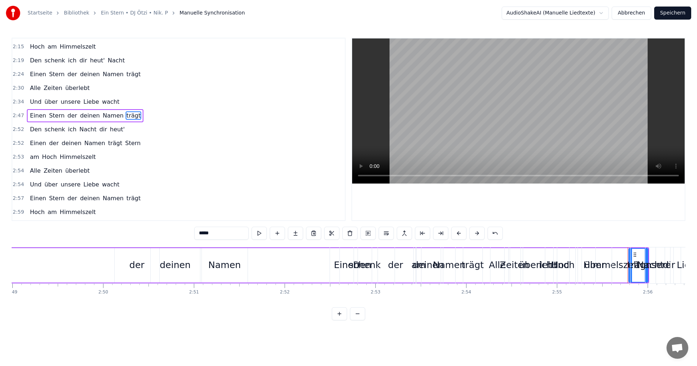
scroll to position [330, 0]
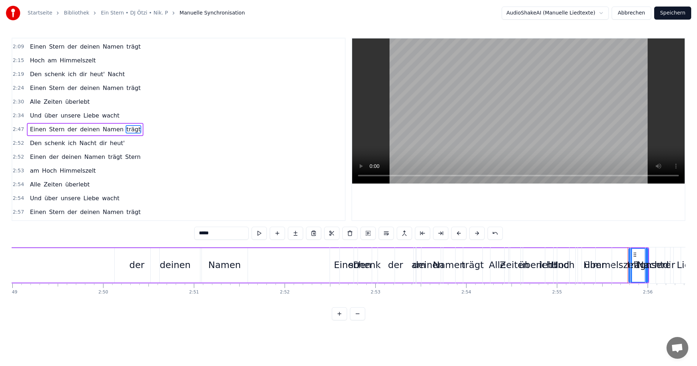
drag, startPoint x: 634, startPoint y: 254, endPoint x: 352, endPoint y: 264, distance: 281.8
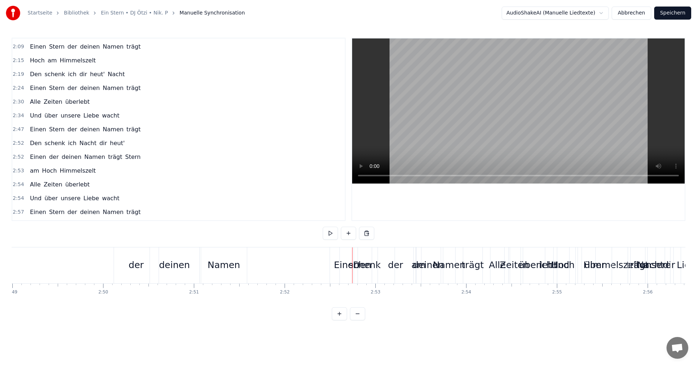
click at [346, 259] on div "Einen" at bounding box center [346, 265] width 25 height 14
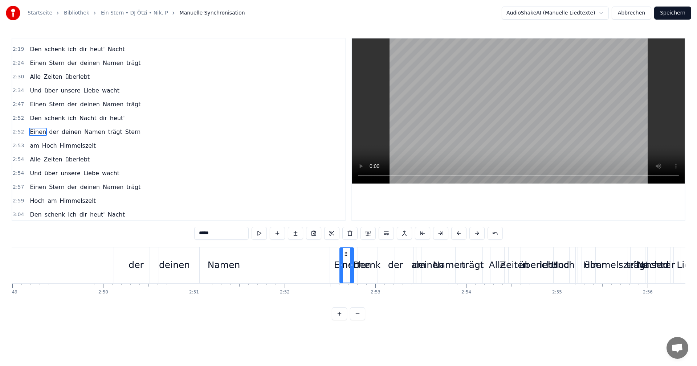
scroll to position [357, 0]
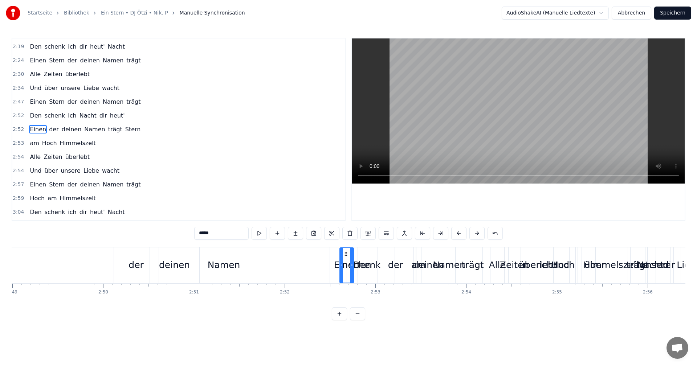
click at [126, 103] on span "trägt" at bounding box center [134, 102] width 16 height 8
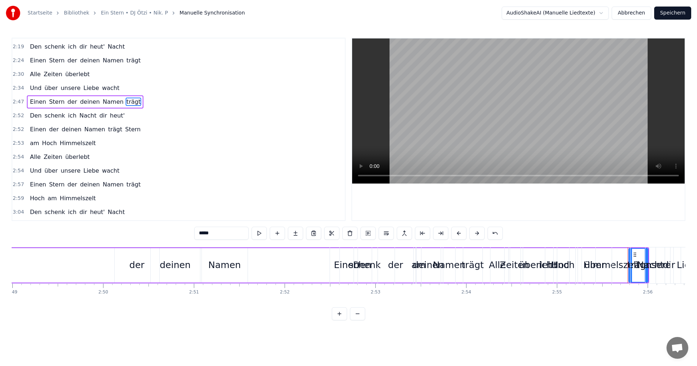
scroll to position [330, 0]
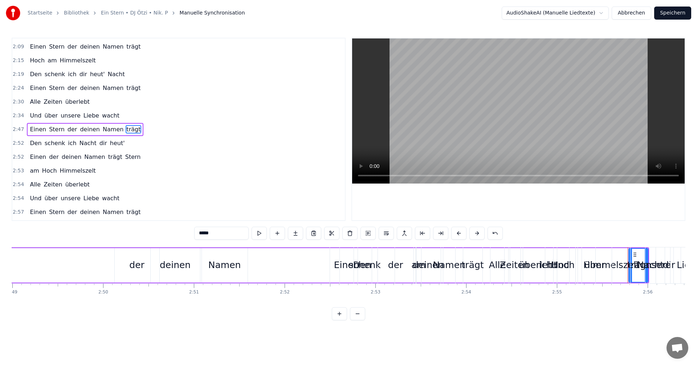
drag, startPoint x: 634, startPoint y: 254, endPoint x: 634, endPoint y: 258, distance: 4.4
click at [634, 258] on div "unsere" at bounding box center [655, 266] width 50 height 36
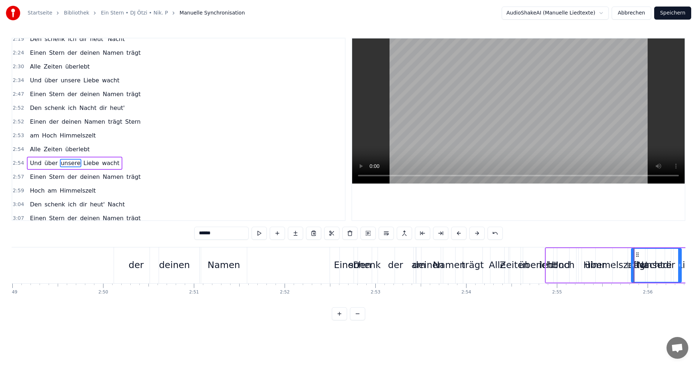
scroll to position [397, 0]
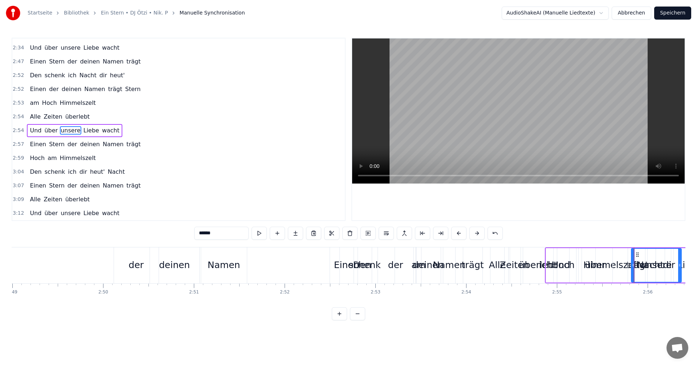
click at [126, 63] on span "trägt" at bounding box center [134, 61] width 16 height 8
type input "*****"
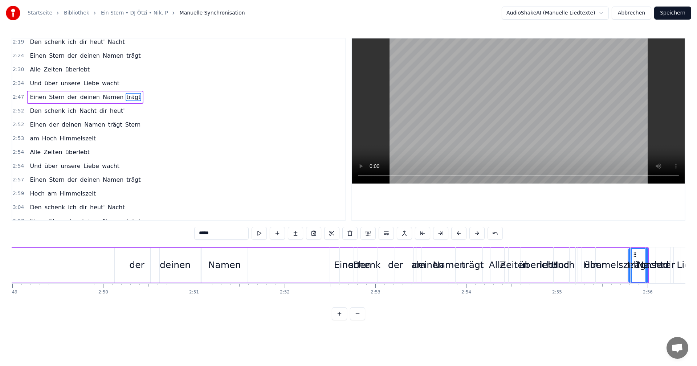
scroll to position [330, 0]
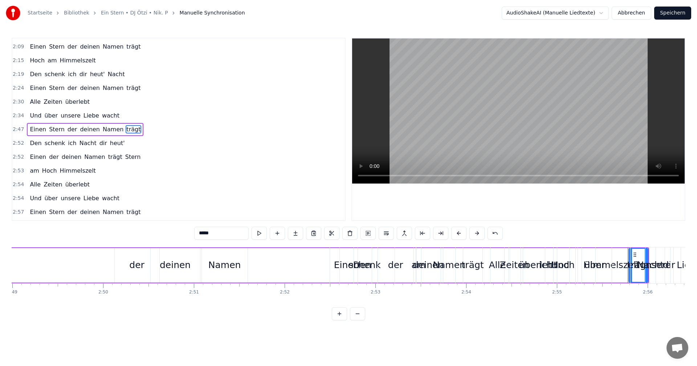
drag, startPoint x: 635, startPoint y: 254, endPoint x: 670, endPoint y: 266, distance: 36.7
click at [670, 266] on div "Und über unsere Liebe wacht" at bounding box center [663, 266] width 236 height 36
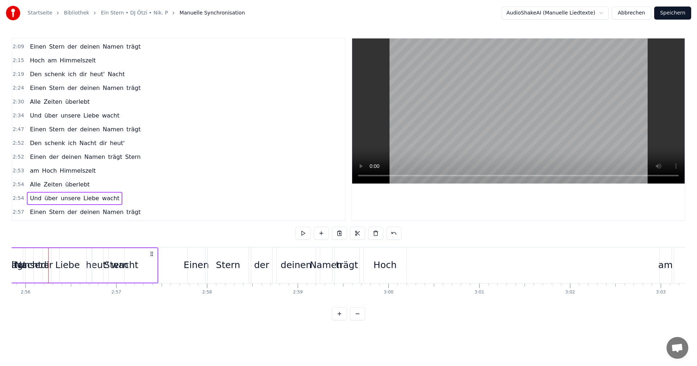
scroll to position [0, 15955]
click at [126, 89] on span "trägt" at bounding box center [134, 88] width 16 height 8
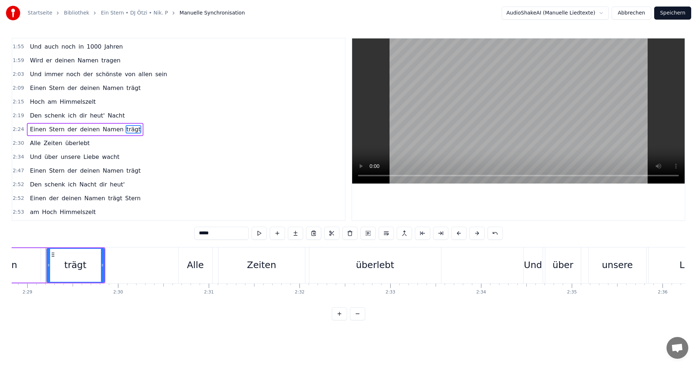
scroll to position [0, 13500]
click at [126, 170] on span "trägt" at bounding box center [134, 171] width 16 height 8
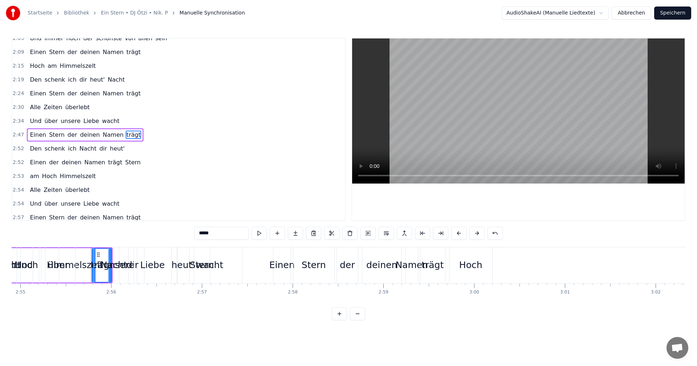
scroll to position [0, 15911]
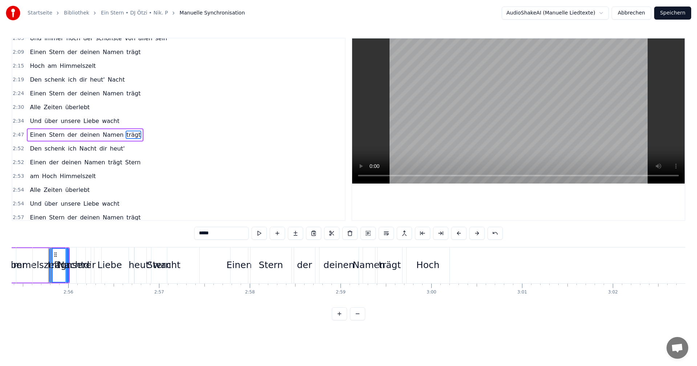
drag, startPoint x: 55, startPoint y: 255, endPoint x: 0, endPoint y: 258, distance: 55.2
click at [0, 258] on div "Startseite Bibliothek Ein Stern • DJ Ötzi • Nik. P Manuelle Synchronisation Aud…" at bounding box center [348, 160] width 697 height 320
click at [353, 320] on button at bounding box center [357, 313] width 15 height 13
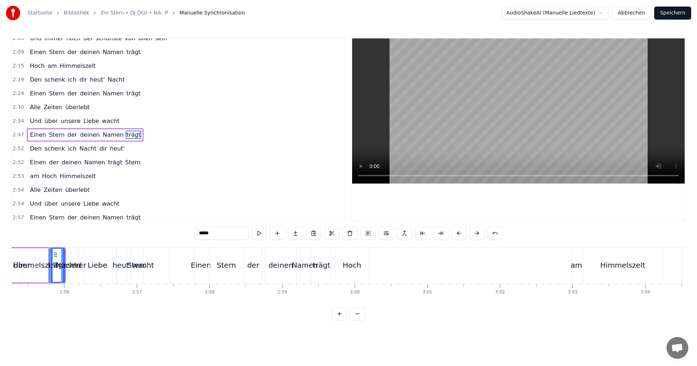
click at [360, 320] on button at bounding box center [357, 313] width 15 height 13
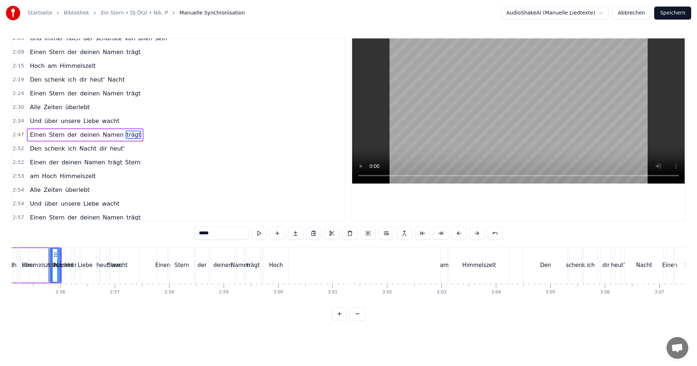
click at [360, 320] on button at bounding box center [357, 313] width 15 height 13
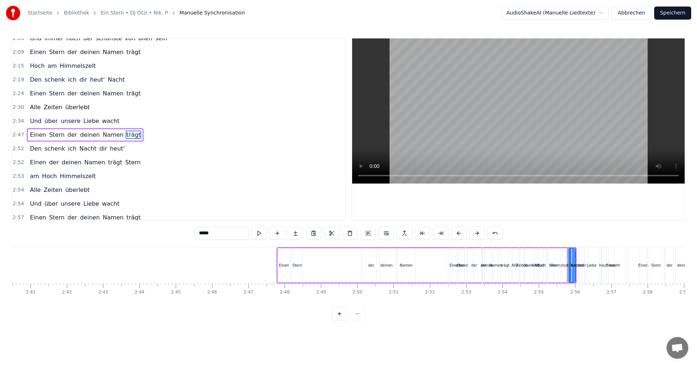
scroll to position [0, 5828]
click at [428, 248] on div "Einen Stern der deinen Namen trägt" at bounding box center [423, 266] width 300 height 36
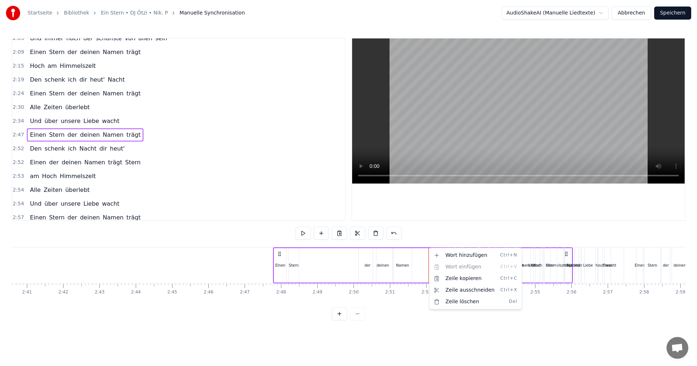
click at [108, 123] on html "Startseite Bibliothek Ein Stern • DJ Ötzi • Nik. P Manuelle Synchronisation Aud…" at bounding box center [348, 166] width 697 height 332
click at [126, 136] on span "trägt" at bounding box center [134, 135] width 16 height 8
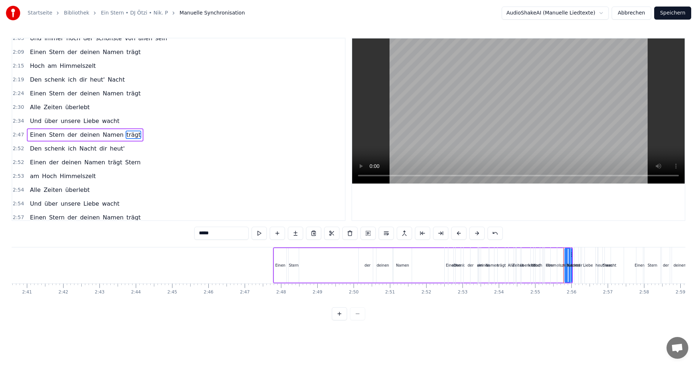
scroll to position [330, 0]
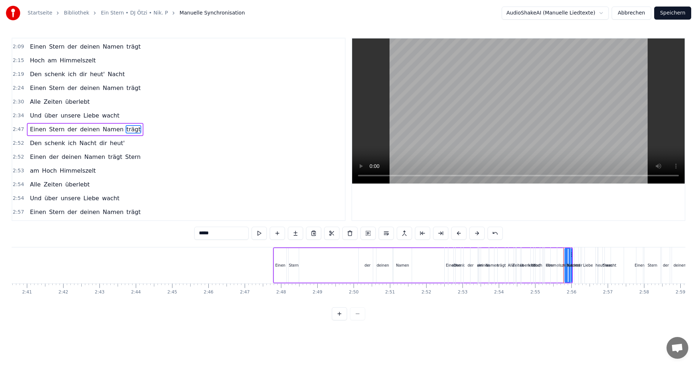
click at [126, 128] on span "trägt" at bounding box center [134, 129] width 16 height 8
click at [565, 265] on div "unsere" at bounding box center [575, 266] width 20 height 36
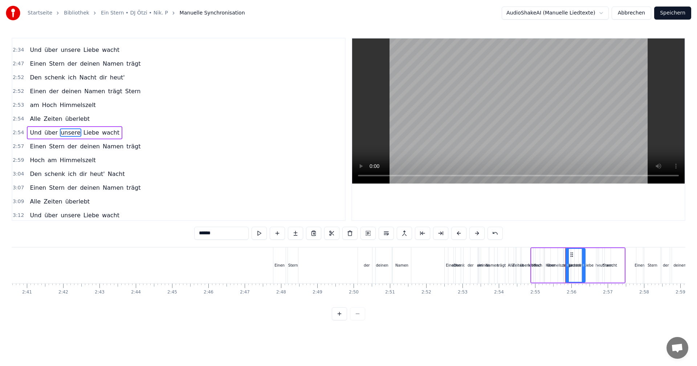
scroll to position [397, 0]
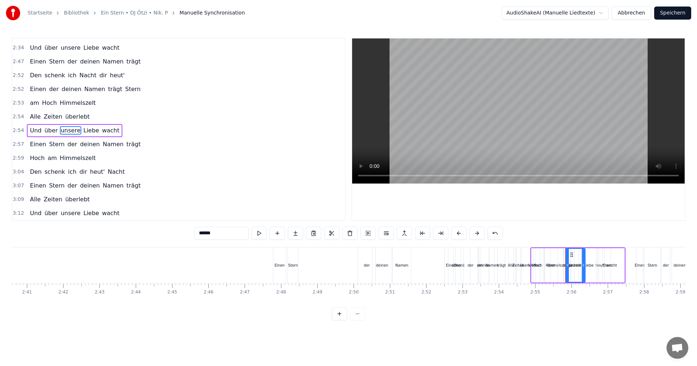
click at [342, 319] on button at bounding box center [339, 313] width 15 height 13
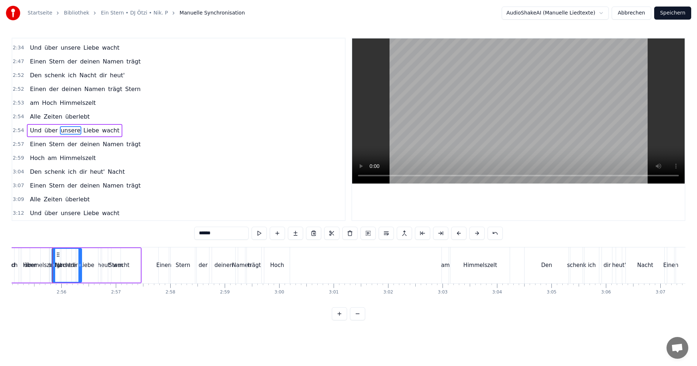
scroll to position [0, 9535]
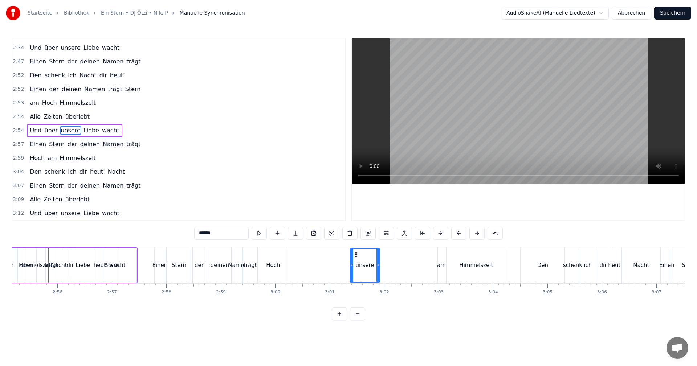
drag, startPoint x: 54, startPoint y: 255, endPoint x: 356, endPoint y: 274, distance: 302.6
click at [126, 58] on span "trägt" at bounding box center [134, 61] width 16 height 8
type input "*****"
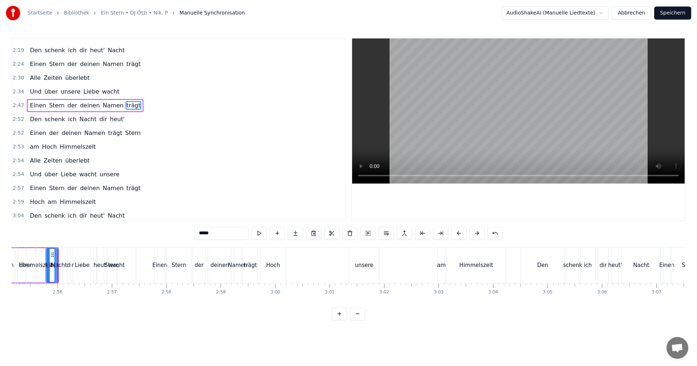
scroll to position [0, 9532]
drag, startPoint x: 56, startPoint y: 254, endPoint x: 316, endPoint y: 270, distance: 261.0
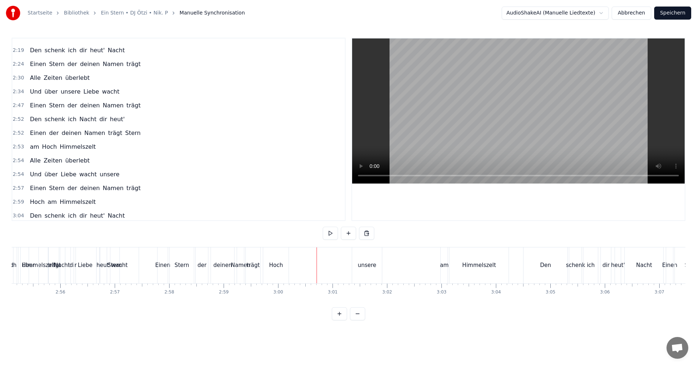
click at [126, 63] on span "trägt" at bounding box center [134, 64] width 16 height 8
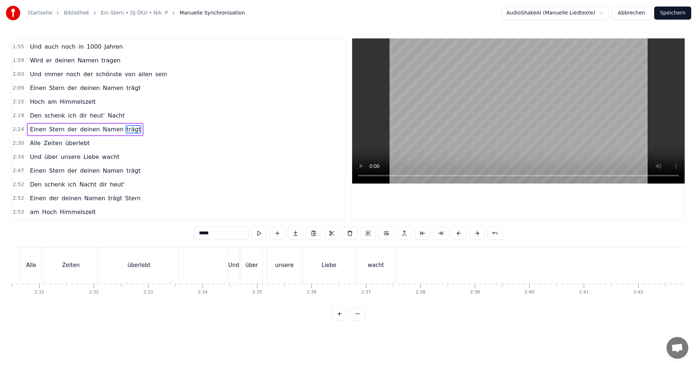
scroll to position [0, 8086]
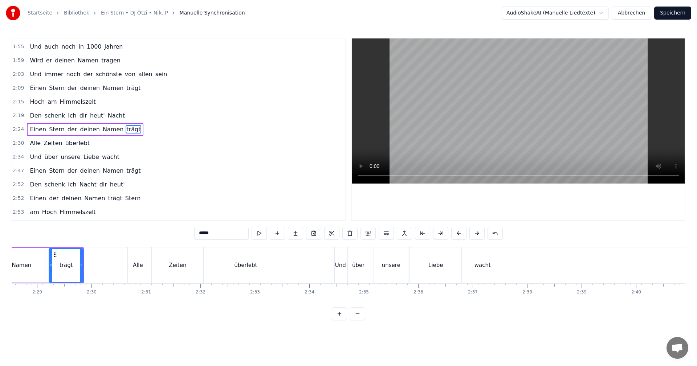
click at [126, 172] on span "trägt" at bounding box center [134, 171] width 16 height 8
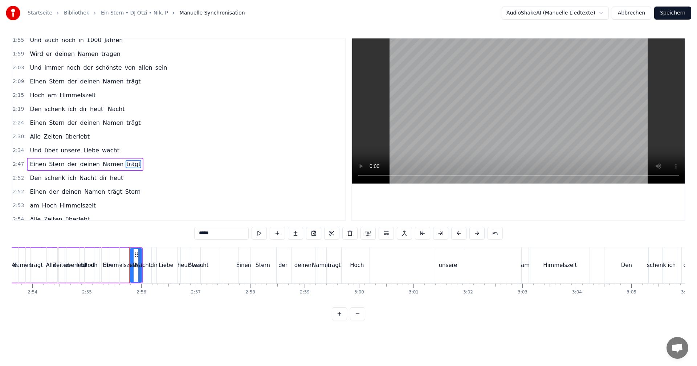
scroll to position [0, 9532]
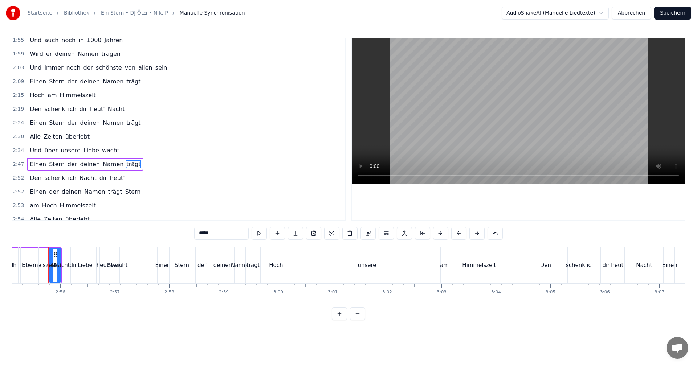
drag, startPoint x: 55, startPoint y: 255, endPoint x: 51, endPoint y: 254, distance: 4.2
click at [49, 255] on div "Und über Liebe wacht unsere" at bounding box center [70, 266] width 142 height 36
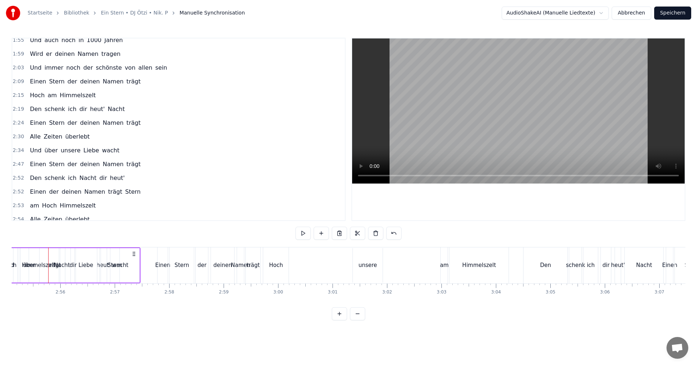
click at [126, 123] on span "trägt" at bounding box center [134, 123] width 16 height 8
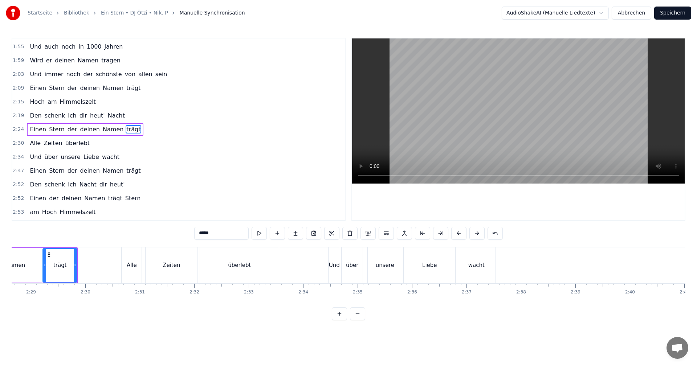
scroll to position [0, 8086]
drag, startPoint x: 51, startPoint y: 265, endPoint x: 64, endPoint y: 265, distance: 13.1
click at [64, 265] on icon at bounding box center [63, 265] width 3 height 6
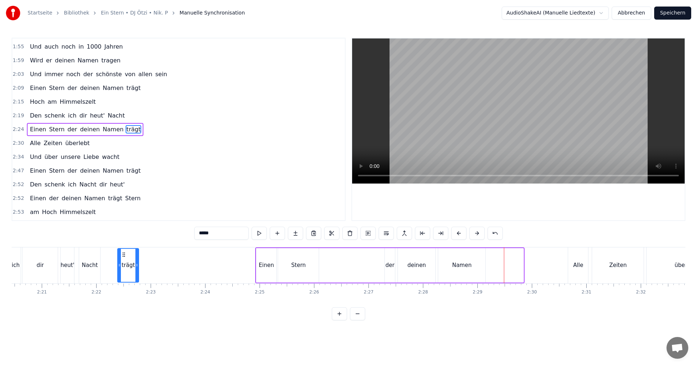
scroll to position [0, 7640]
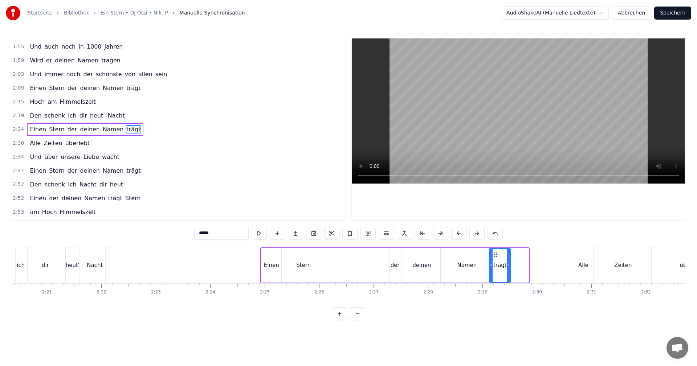
drag, startPoint x: 68, startPoint y: 254, endPoint x: 495, endPoint y: 266, distance: 427.3
click at [495, 266] on div "trägt" at bounding box center [500, 265] width 20 height 33
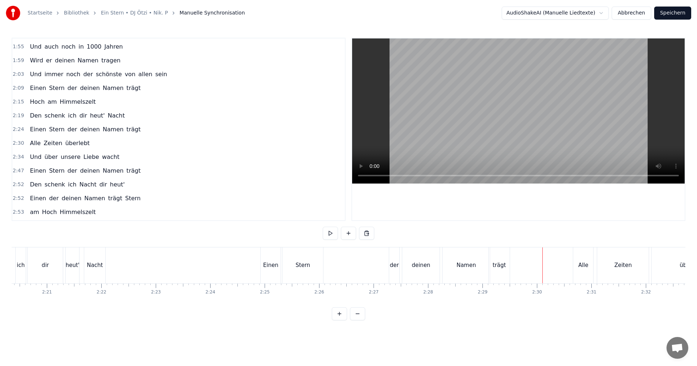
click at [501, 267] on div "trägt" at bounding box center [498, 265] width 13 height 8
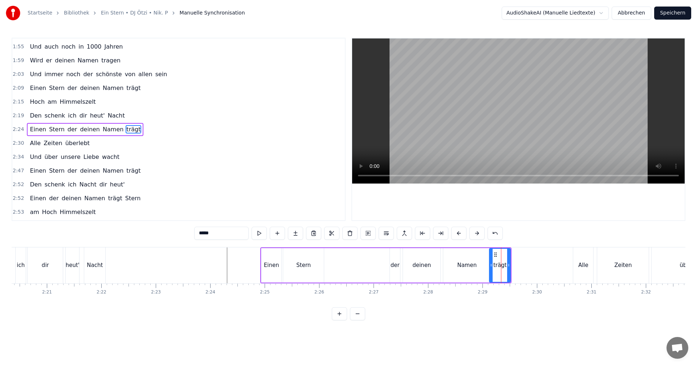
click at [127, 171] on span "trägt" at bounding box center [134, 171] width 16 height 8
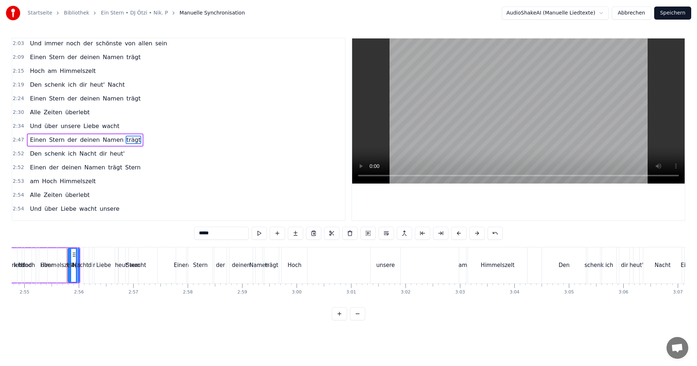
scroll to position [0, 9532]
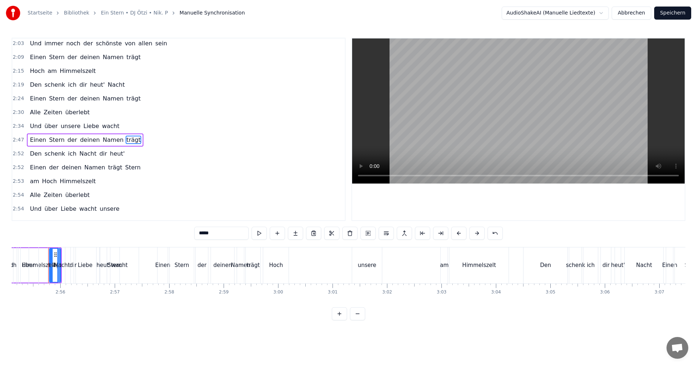
click at [64, 263] on div "Und über Liebe wacht unsere" at bounding box center [191, 266] width 385 height 36
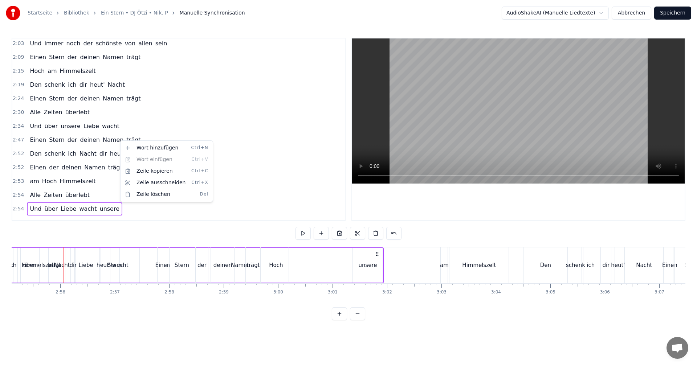
click at [116, 141] on html "Startseite Bibliothek Ein Stern • DJ Ötzi • Nik. P Manuelle Synchronisation Aud…" at bounding box center [348, 166] width 697 height 332
click at [126, 139] on span "trägt" at bounding box center [134, 140] width 16 height 8
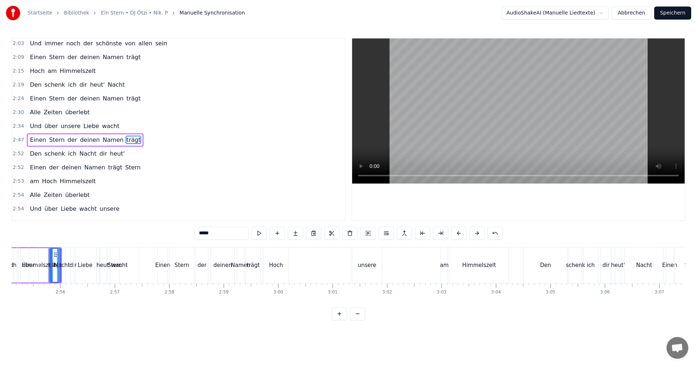
scroll to position [330, 0]
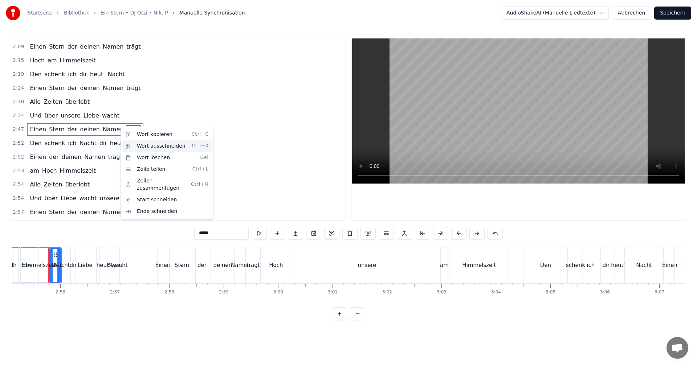
click at [140, 149] on div "Wort ausschneiden Ctrl+X" at bounding box center [166, 146] width 89 height 12
click at [144, 146] on div "Wort ausschneiden Ctrl+X" at bounding box center [164, 147] width 89 height 12
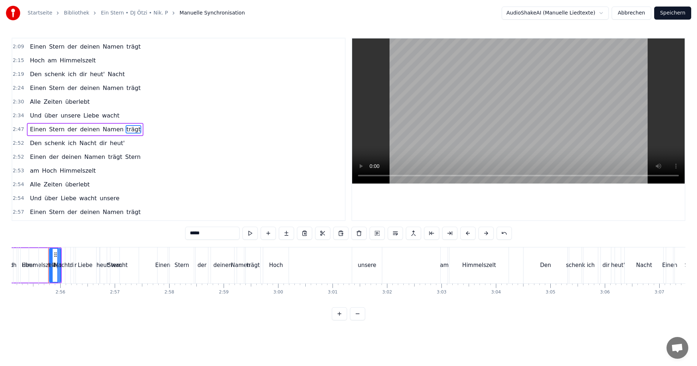
click at [126, 131] on span "trägt" at bounding box center [134, 129] width 16 height 8
click at [322, 232] on button at bounding box center [322, 233] width 15 height 13
click at [359, 233] on button at bounding box center [358, 233] width 15 height 13
click at [113, 128] on div "Einen Stern der deinen Namen" at bounding box center [76, 129] width 99 height 13
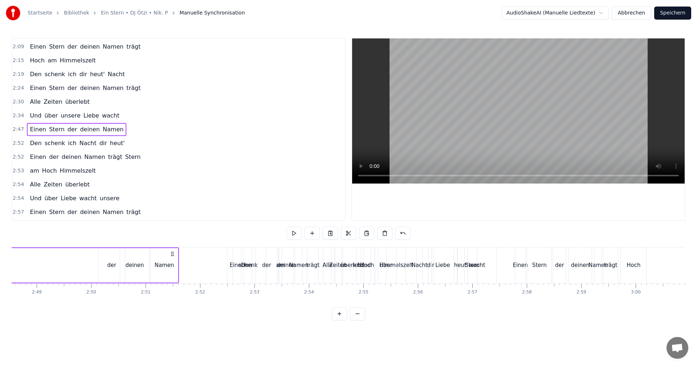
scroll to position [0, 9097]
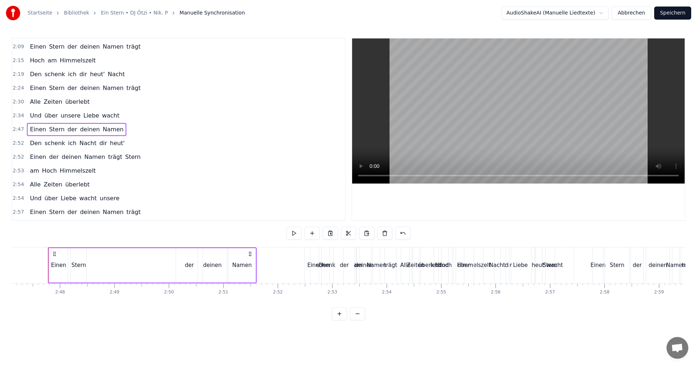
click at [112, 130] on span "Namen" at bounding box center [113, 129] width 22 height 9
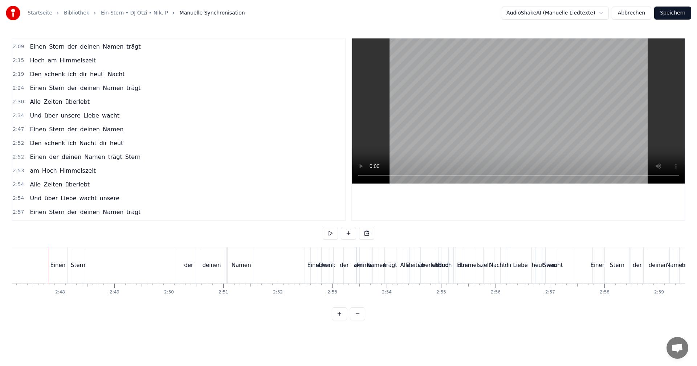
click at [110, 130] on span "Namen" at bounding box center [113, 129] width 22 height 8
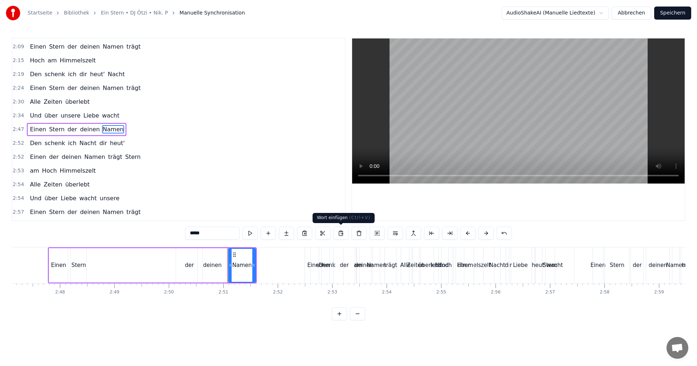
click at [340, 233] on button at bounding box center [340, 233] width 15 height 13
click at [255, 265] on div "Namen" at bounding box center [242, 265] width 28 height 34
click at [112, 129] on span "Namen" at bounding box center [113, 129] width 22 height 9
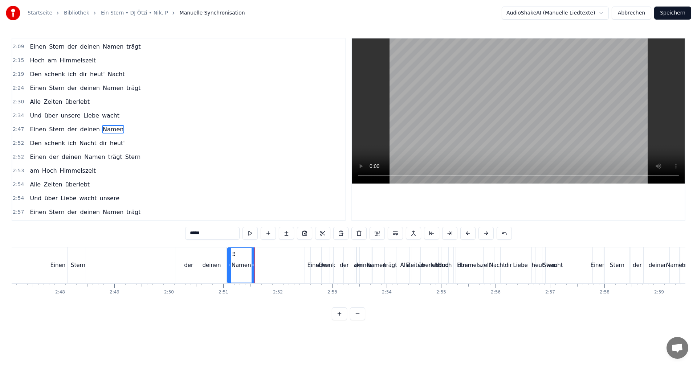
click at [113, 129] on div "Einen Stern der deinen Namen" at bounding box center [76, 129] width 99 height 13
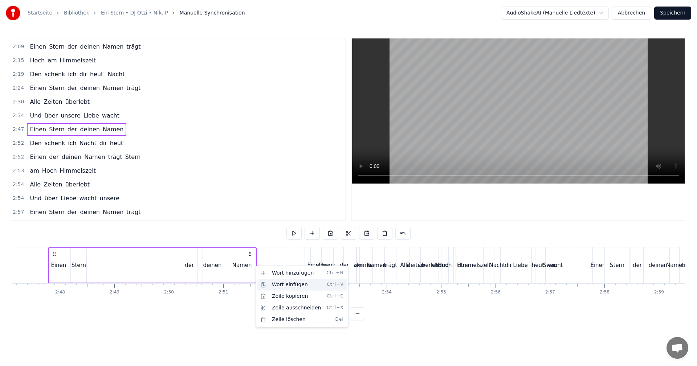
click at [271, 286] on div "Wort einfügen Ctrl+V" at bounding box center [301, 285] width 89 height 12
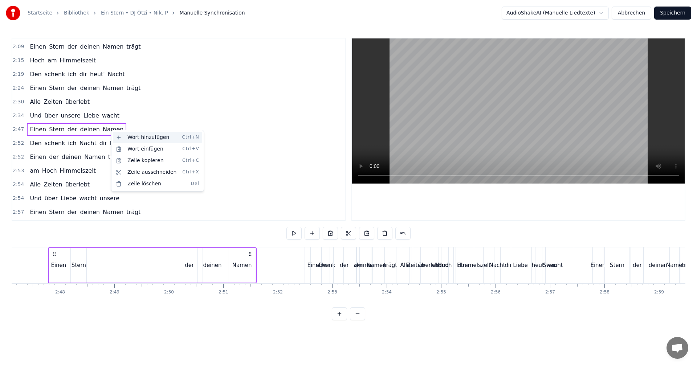
click at [134, 137] on div "Wort hinzufügen Ctrl+N" at bounding box center [157, 138] width 89 height 12
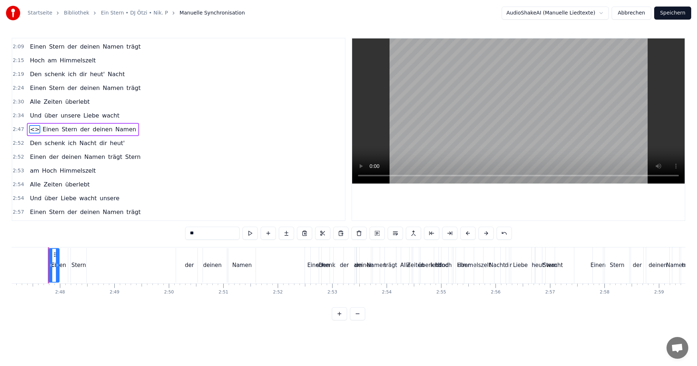
drag, startPoint x: 32, startPoint y: 130, endPoint x: 95, endPoint y: 130, distance: 63.1
click at [119, 129] on div "<> Einen Stern der deinen Namen" at bounding box center [83, 129] width 112 height 13
click at [30, 130] on span "<>" at bounding box center [34, 129] width 11 height 8
click at [33, 129] on span "<>" at bounding box center [34, 129] width 11 height 8
drag, startPoint x: 55, startPoint y: 265, endPoint x: 75, endPoint y: 272, distance: 21.7
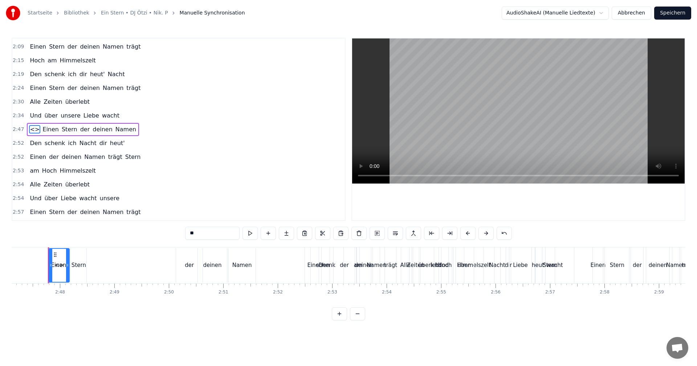
click at [49, 265] on div "<> Einen Stern der deinen Namen" at bounding box center [48, 266] width 1 height 36
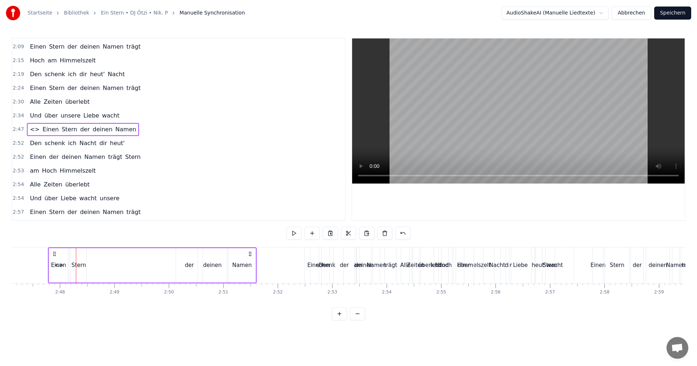
click at [59, 266] on div "Einen" at bounding box center [58, 265] width 15 height 8
drag, startPoint x: 54, startPoint y: 254, endPoint x: 279, endPoint y: 263, distance: 225.2
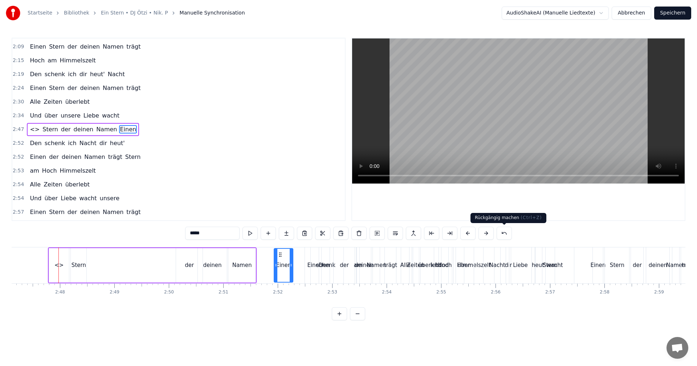
click at [501, 233] on button at bounding box center [503, 233] width 15 height 13
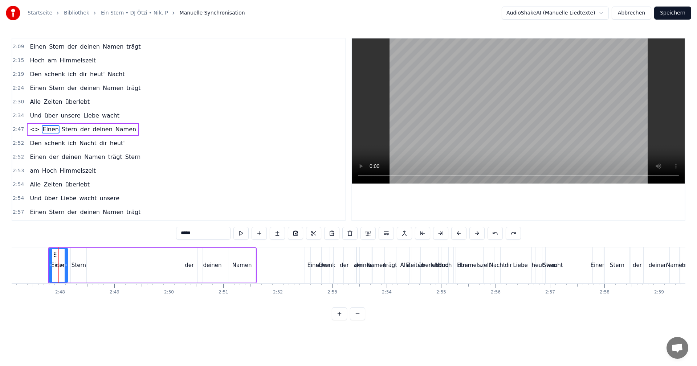
click at [31, 130] on span "<>" at bounding box center [34, 129] width 11 height 8
type input "**"
drag, startPoint x: 55, startPoint y: 254, endPoint x: 212, endPoint y: 267, distance: 157.4
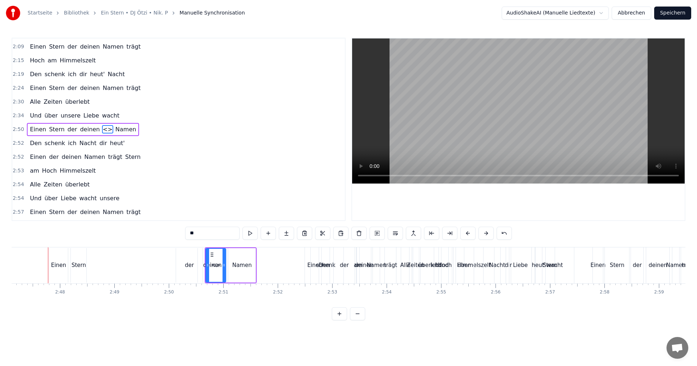
click at [256, 266] on div "Einen Stern der deinen <> Namen" at bounding box center [231, 266] width 52 height 36
click at [214, 266] on div "<>" at bounding box center [215, 265] width 9 height 8
drag, startPoint x: 96, startPoint y: 129, endPoint x: 99, endPoint y: 131, distance: 4.2
click at [102, 131] on span "<>" at bounding box center [107, 129] width 11 height 8
drag, startPoint x: 210, startPoint y: 255, endPoint x: 278, endPoint y: 263, distance: 68.7
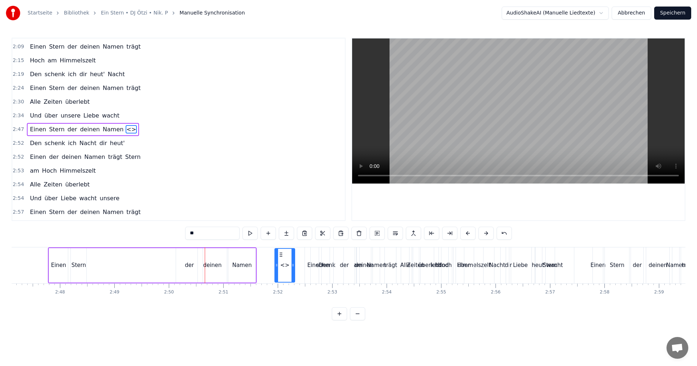
click at [126, 130] on span "<>" at bounding box center [131, 129] width 11 height 8
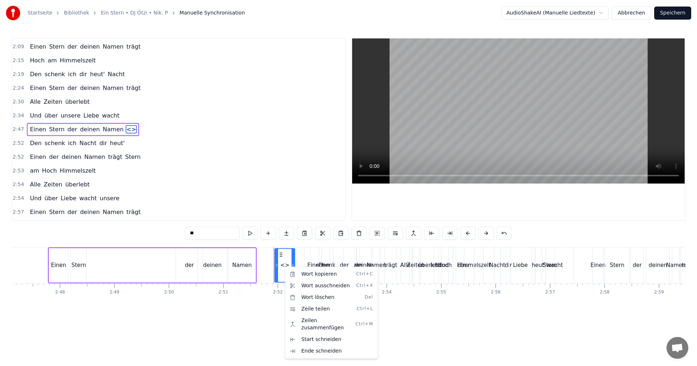
click at [283, 266] on div "<>" at bounding box center [284, 265] width 9 height 8
click at [232, 266] on html "Startseite Bibliothek Ein Stern • DJ Ötzi • Nik. P Manuelle Synchronisation Aud…" at bounding box center [348, 166] width 697 height 332
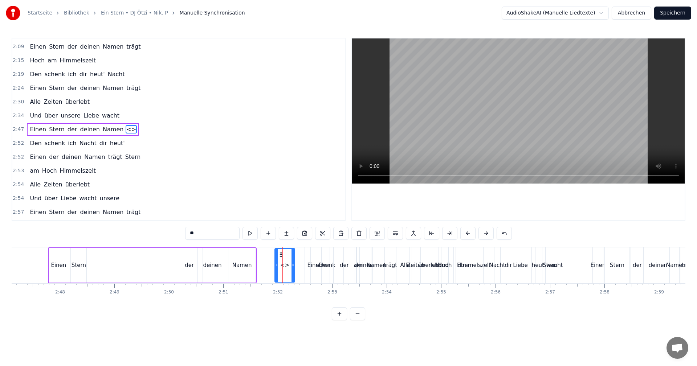
click at [285, 263] on div "<>" at bounding box center [284, 265] width 9 height 8
click at [412, 233] on button at bounding box center [413, 233] width 15 height 13
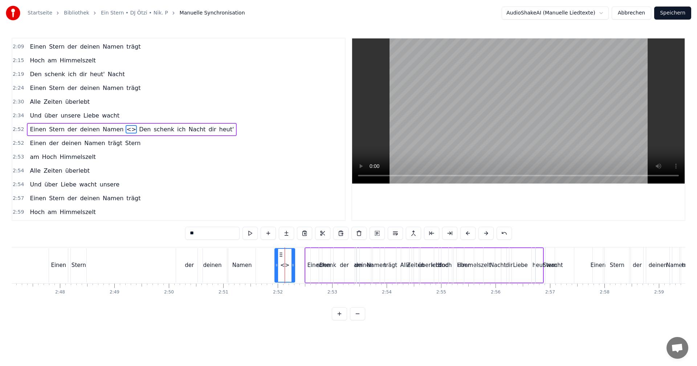
click at [282, 265] on div "<>" at bounding box center [284, 265] width 9 height 8
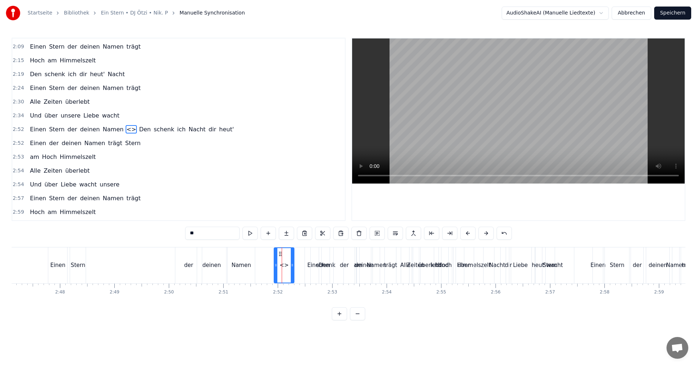
click at [246, 267] on div "Namen" at bounding box center [242, 265] width 20 height 8
click at [52, 258] on div "Einen" at bounding box center [57, 266] width 19 height 36
click at [287, 268] on div "<>" at bounding box center [283, 265] width 9 height 8
type input "**"
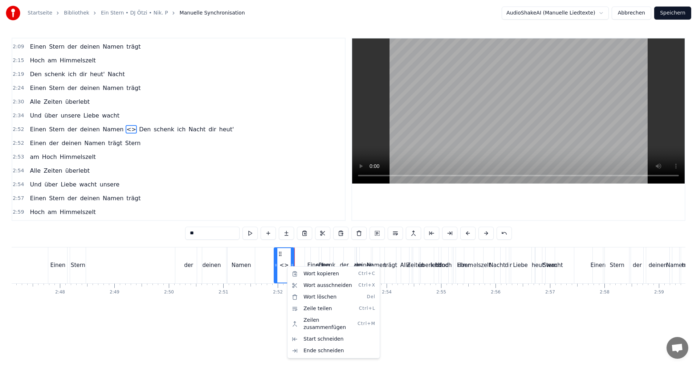
click at [285, 265] on div "<>" at bounding box center [283, 265] width 9 height 8
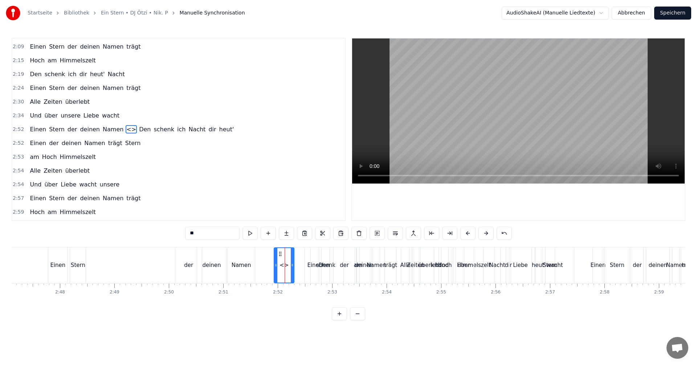
click at [285, 265] on div at bounding box center [285, 266] width 0 height 36
click at [287, 267] on div "<>" at bounding box center [283, 265] width 9 height 8
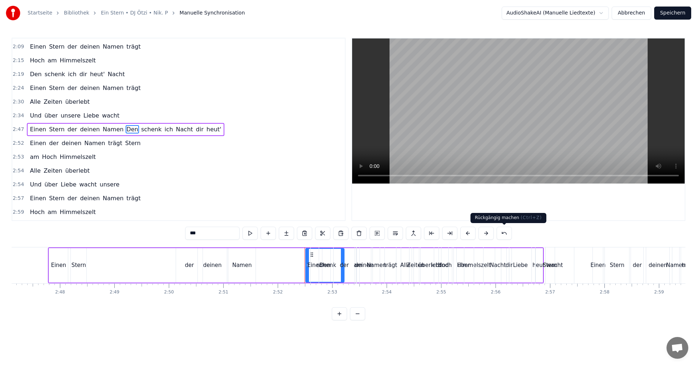
click at [506, 235] on button at bounding box center [503, 233] width 15 height 13
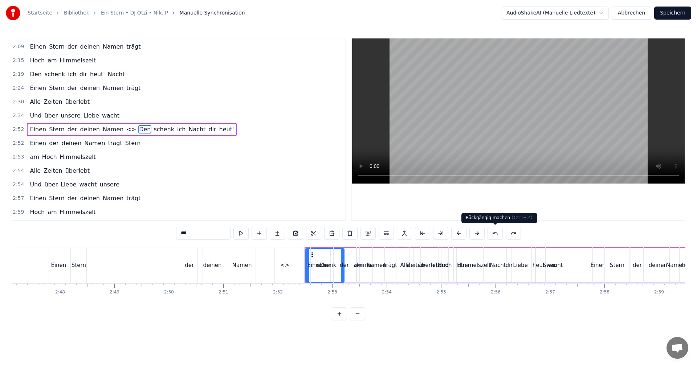
click at [495, 234] on button at bounding box center [494, 233] width 15 height 13
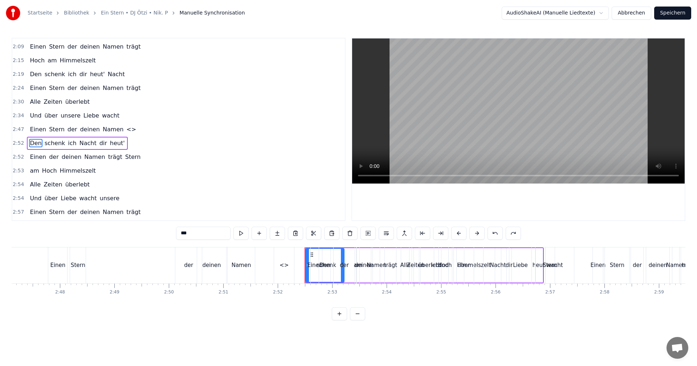
click at [126, 132] on span "<>" at bounding box center [131, 129] width 11 height 8
type input "**"
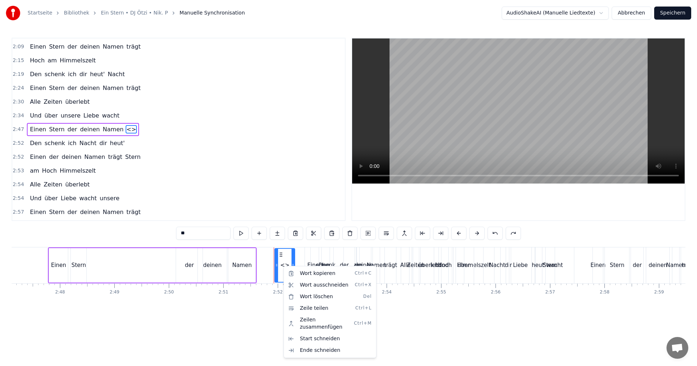
click at [284, 266] on html "Startseite Bibliothek Ein Stern • DJ Ötzi • Nik. P Manuelle Synchronisation Aud…" at bounding box center [348, 166] width 697 height 332
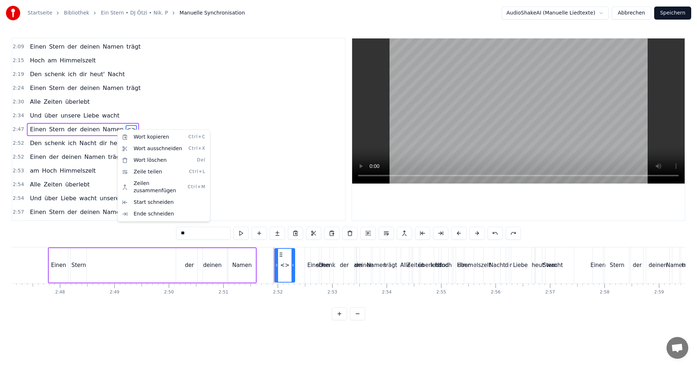
click at [117, 129] on html "Startseite Bibliothek Ein Stern • DJ Ötzi • Nik. P Manuelle Synchronisation Aud…" at bounding box center [348, 166] width 697 height 332
click at [572, 162] on html "Startseite Bibliothek Ein Stern • DJ Ötzi • Nik. P Manuelle Synchronisation Aud…" at bounding box center [348, 166] width 697 height 332
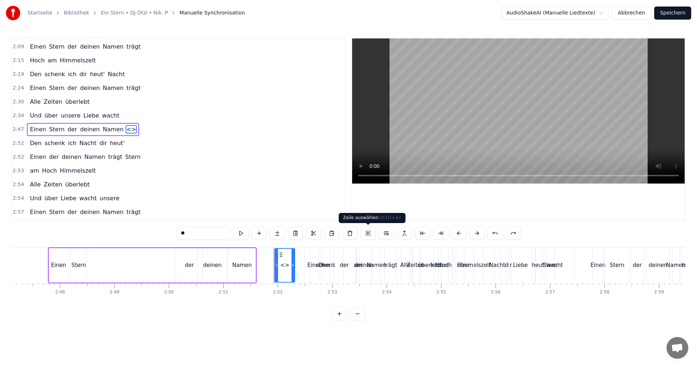
click at [367, 235] on button at bounding box center [367, 233] width 15 height 13
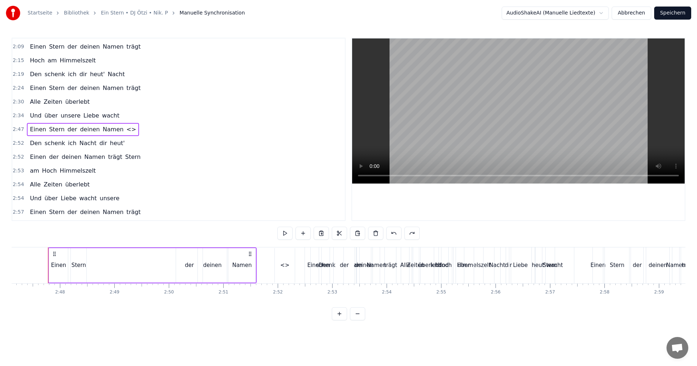
click at [255, 263] on div "Namen" at bounding box center [242, 265] width 28 height 34
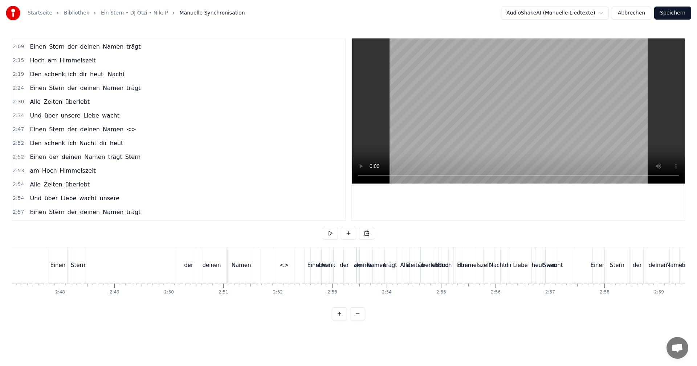
click at [286, 267] on div "<>" at bounding box center [283, 265] width 9 height 8
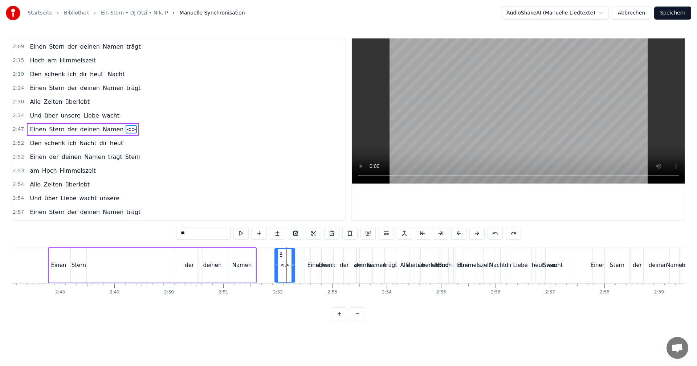
click at [281, 255] on icon at bounding box center [281, 255] width 6 height 6
click at [258, 263] on div "Einen Stern der deinen Namen <>" at bounding box center [172, 266] width 248 height 36
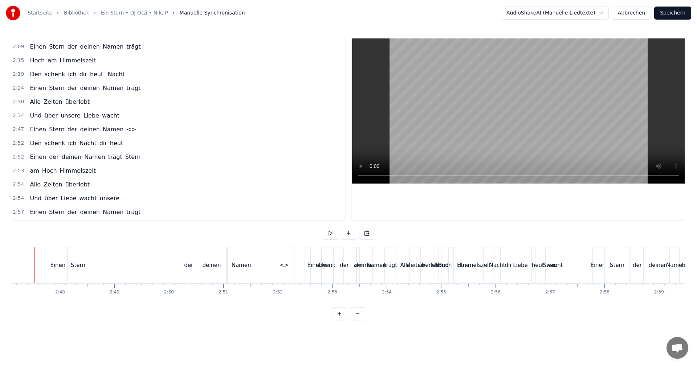
scroll to position [0, 9084]
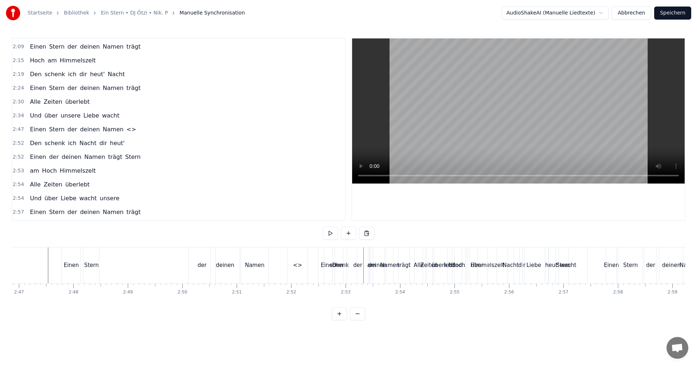
click at [296, 264] on div "<>" at bounding box center [297, 265] width 9 height 8
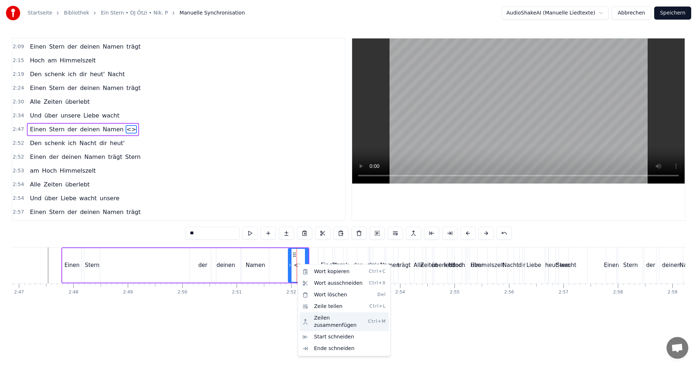
click at [317, 318] on div "Zeilen zusammenfügen Ctrl+M" at bounding box center [343, 321] width 89 height 19
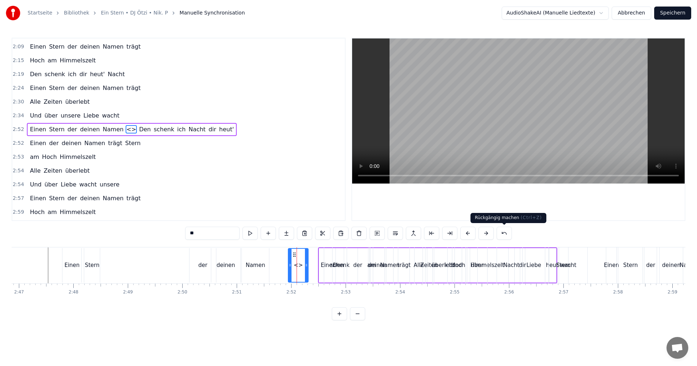
click at [503, 233] on button at bounding box center [503, 233] width 15 height 13
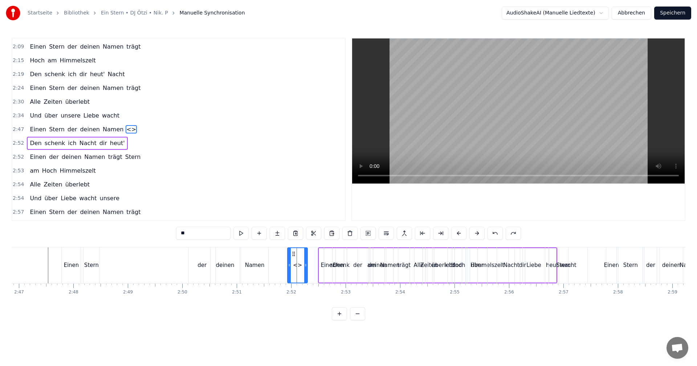
click at [126, 128] on span "<>" at bounding box center [131, 129] width 11 height 8
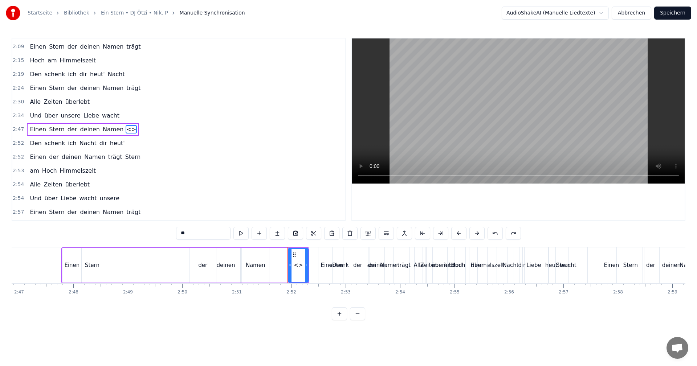
click at [126, 129] on span "<>" at bounding box center [131, 129] width 11 height 8
click at [339, 320] on button at bounding box center [339, 313] width 15 height 13
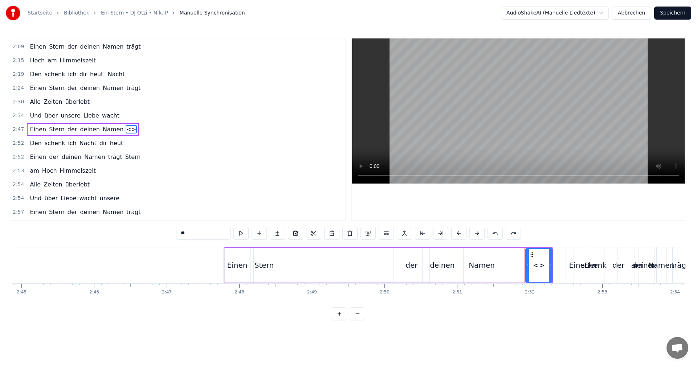
scroll to position [0, 12442]
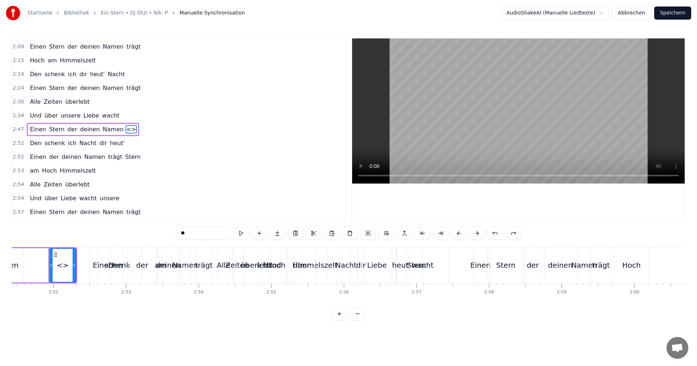
click at [339, 320] on button at bounding box center [339, 313] width 15 height 13
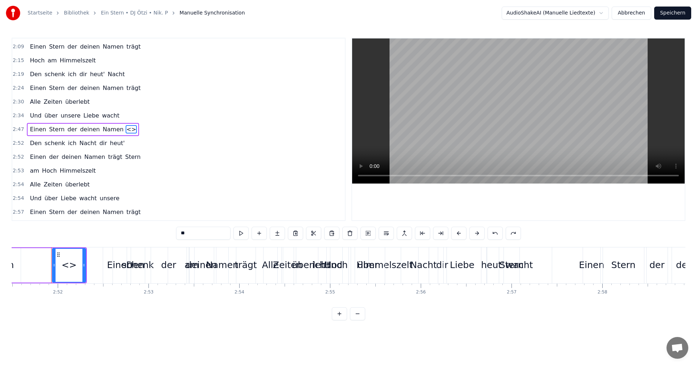
scroll to position [0, 15562]
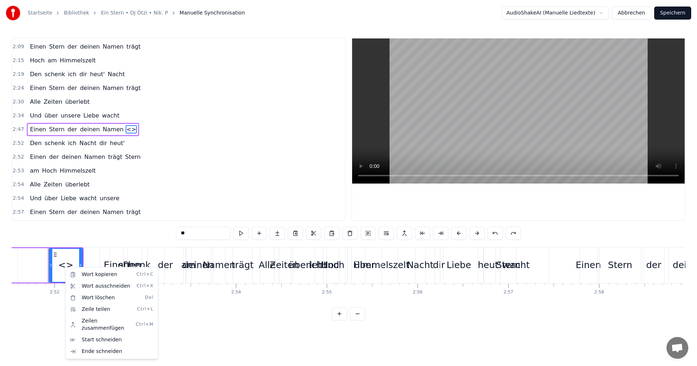
click at [386, 233] on html "Startseite Bibliothek Ein Stern • DJ Ötzi • Nik. P Manuelle Synchronisation Aud…" at bounding box center [348, 166] width 697 height 332
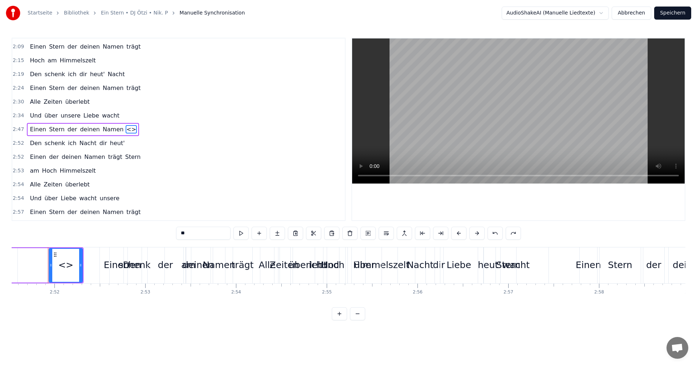
click at [386, 233] on button at bounding box center [386, 233] width 15 height 13
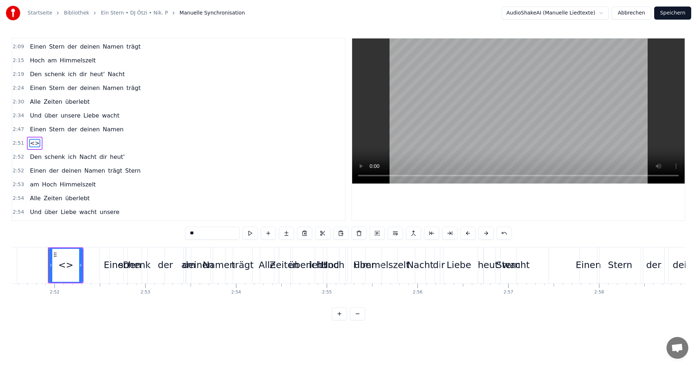
scroll to position [343, 0]
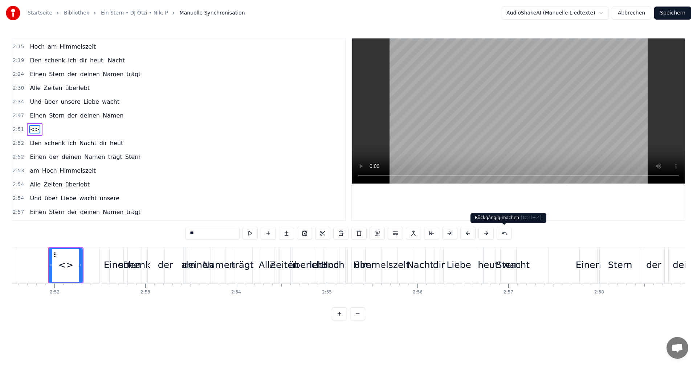
click at [501, 234] on button at bounding box center [503, 233] width 15 height 13
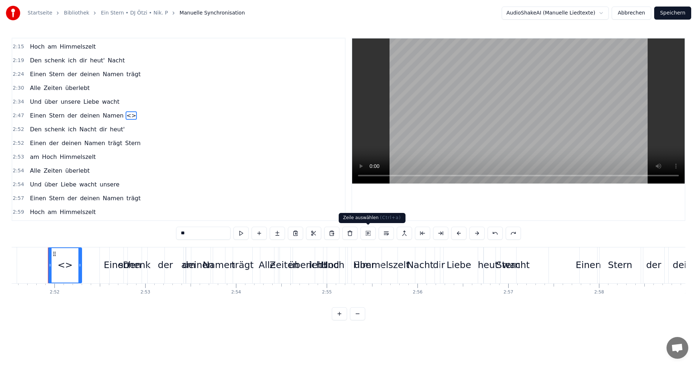
click at [369, 234] on button at bounding box center [367, 233] width 15 height 13
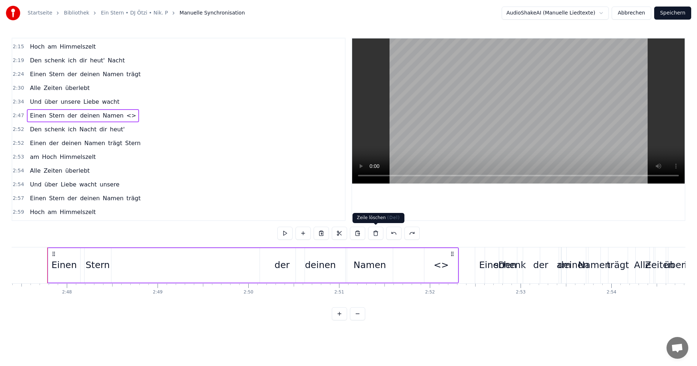
scroll to position [0, 15186]
click at [443, 266] on div "<>" at bounding box center [441, 265] width 15 height 14
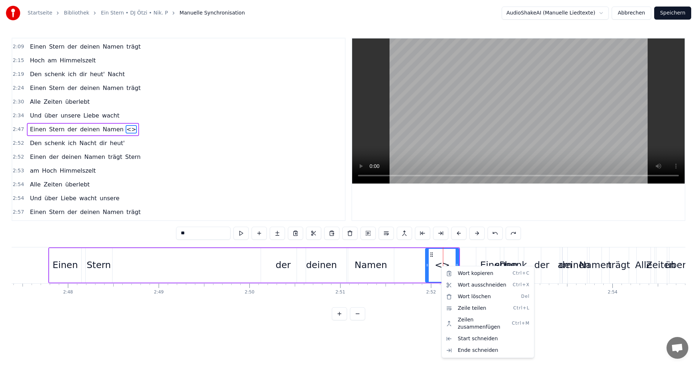
click at [116, 130] on html "Startseite Bibliothek Ein Stern • DJ Ötzi • Nik. P Manuelle Synchronisation Aud…" at bounding box center [348, 166] width 697 height 332
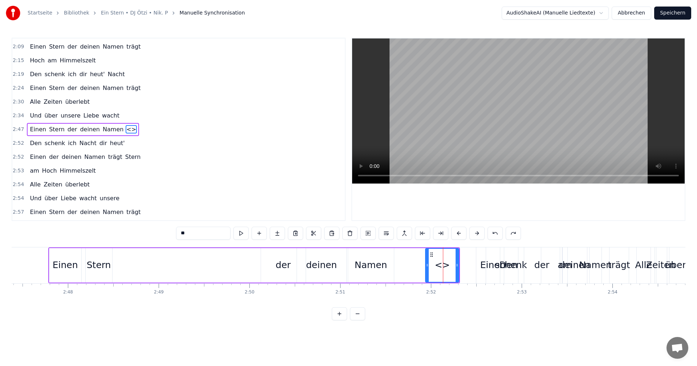
click at [126, 129] on span "<>" at bounding box center [131, 129] width 11 height 8
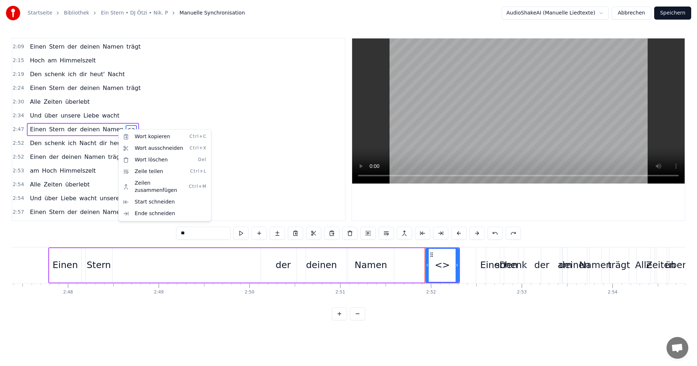
click at [118, 129] on html "Startseite Bibliothek Ein Stern • DJ Ötzi • Nik. P Manuelle Synchronisation Aud…" at bounding box center [348, 166] width 697 height 332
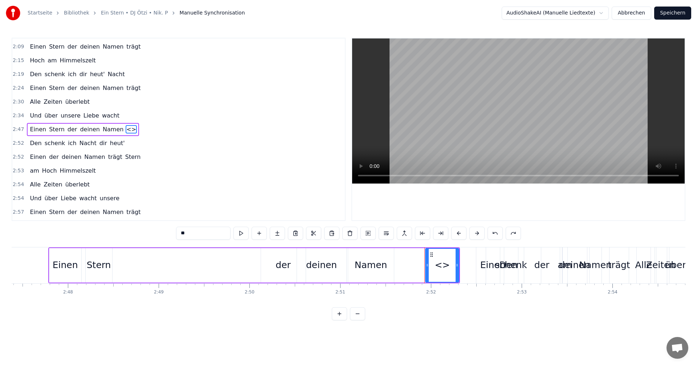
click at [126, 129] on span "<>" at bounding box center [131, 129] width 11 height 8
drag, startPoint x: 438, startPoint y: 267, endPoint x: 444, endPoint y: 267, distance: 5.5
click at [444, 267] on div "<>" at bounding box center [441, 265] width 15 height 14
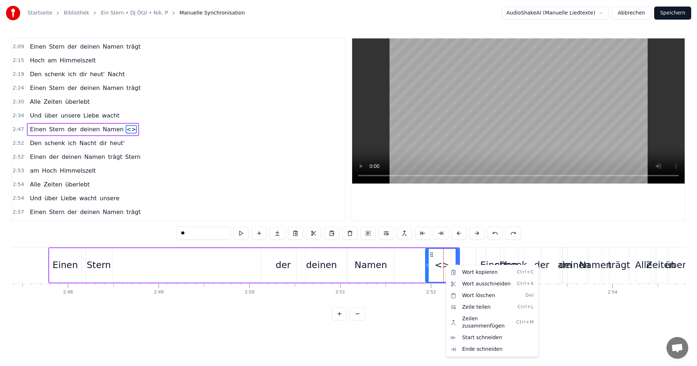
click at [294, 234] on html "Startseite Bibliothek Ein Stern • DJ Ötzi • Nik. P Manuelle Synchronisation Aud…" at bounding box center [348, 166] width 697 height 332
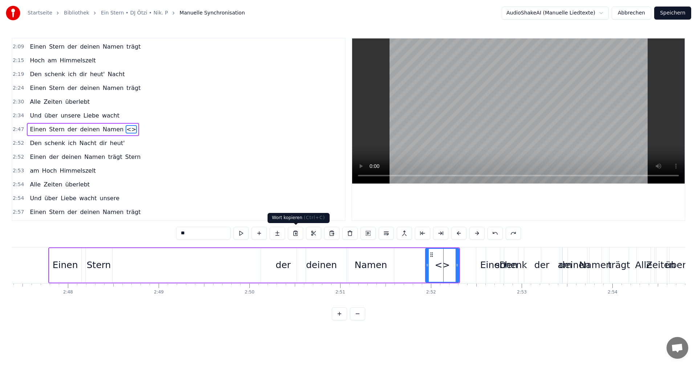
click at [294, 234] on button at bounding box center [295, 233] width 15 height 13
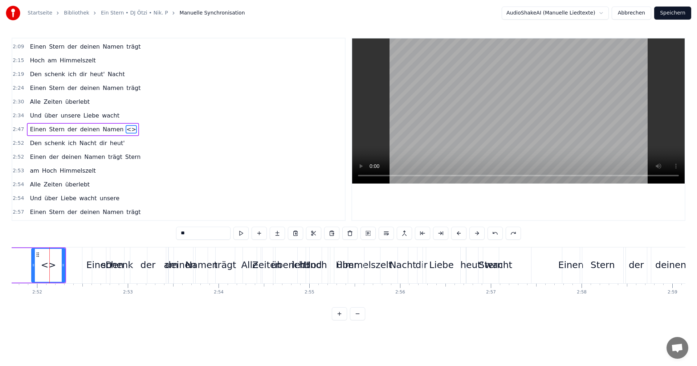
scroll to position [0, 15327]
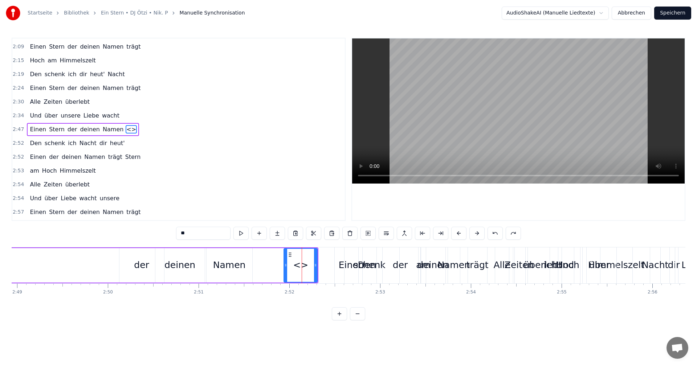
click at [476, 265] on div "am Hoch Himmelszelt" at bounding box center [527, 266] width 213 height 36
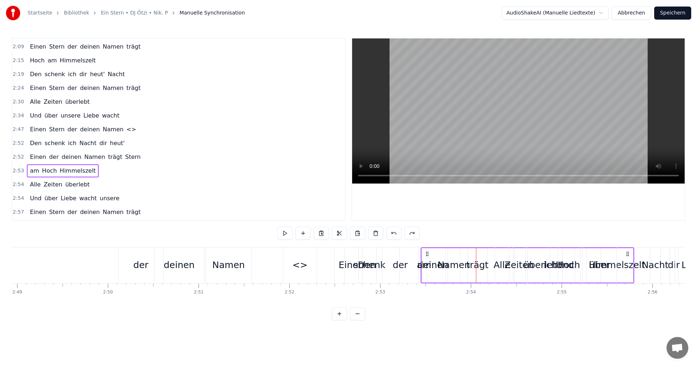
click at [107, 159] on span "trägt" at bounding box center [115, 157] width 16 height 8
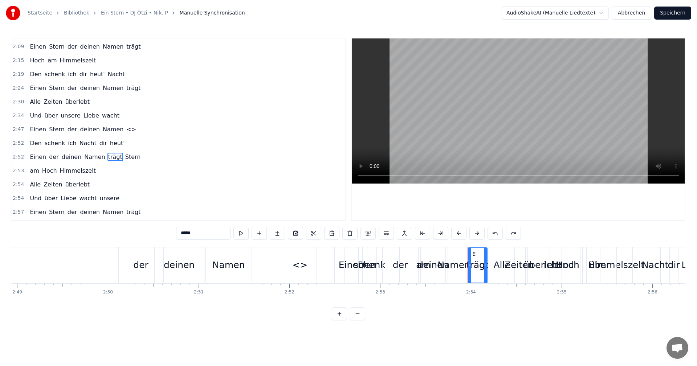
scroll to position [357, 0]
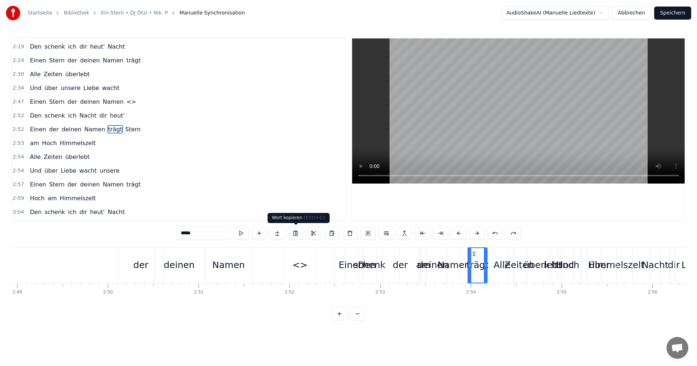
click at [295, 233] on button at bounding box center [295, 233] width 15 height 13
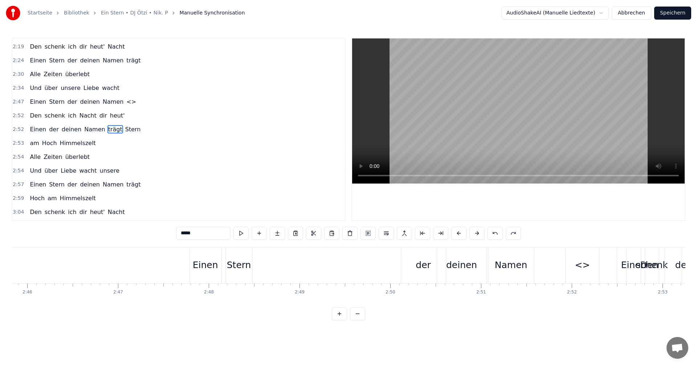
scroll to position [0, 15085]
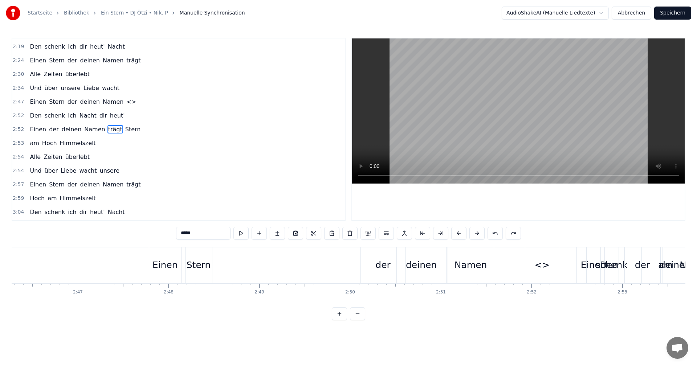
click at [539, 268] on div "<>" at bounding box center [541, 265] width 15 height 14
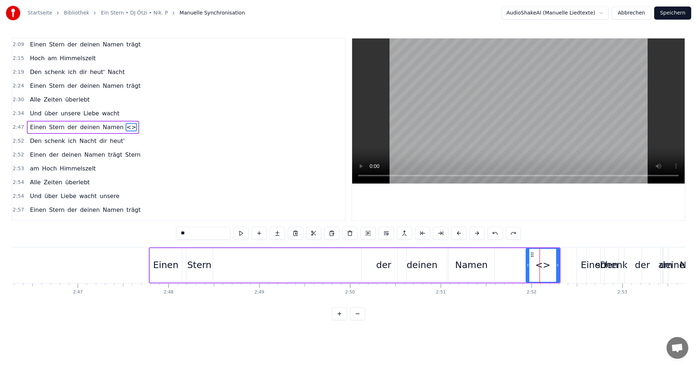
scroll to position [330, 0]
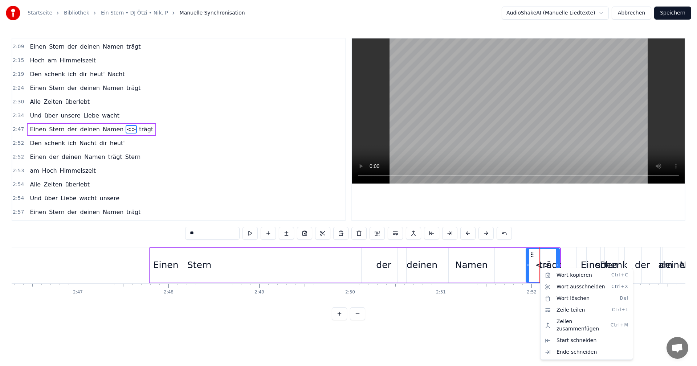
click at [119, 131] on html "Startseite Bibliothek Ein Stern • DJ Ötzi • Nik. P Manuelle Synchronisation Aud…" at bounding box center [348, 166] width 697 height 332
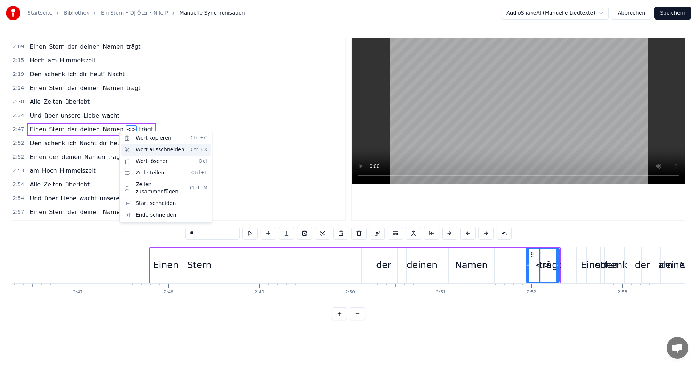
click at [144, 148] on div "Wort ausschneiden Ctrl+X" at bounding box center [165, 150] width 89 height 12
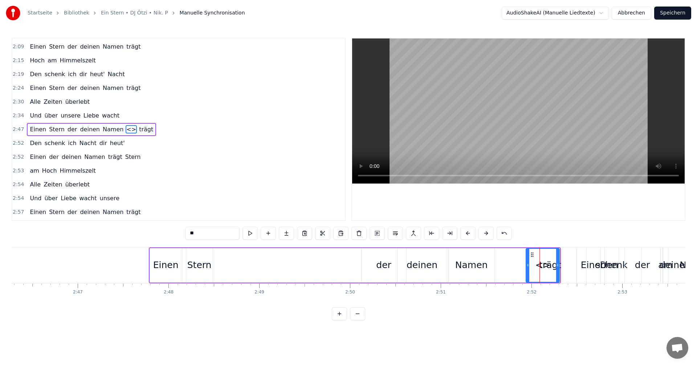
click at [126, 128] on span "<>" at bounding box center [131, 129] width 11 height 8
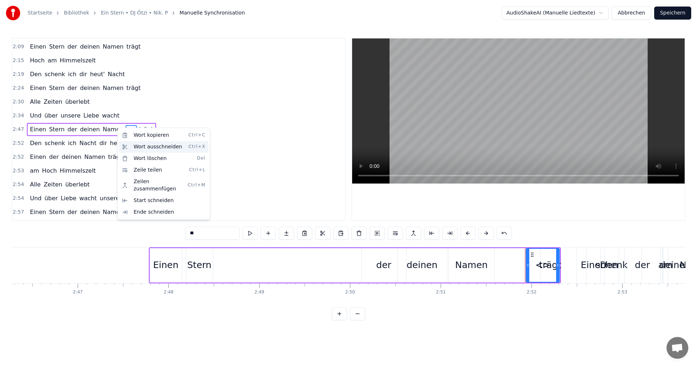
click at [136, 145] on div "Wort ausschneiden Ctrl+X" at bounding box center [163, 147] width 89 height 12
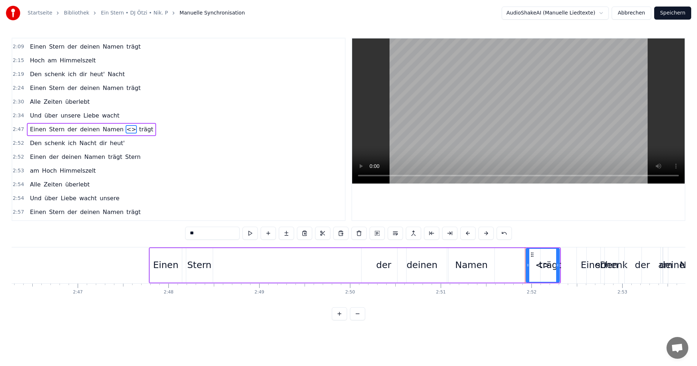
click at [79, 143] on span "Nacht" at bounding box center [88, 143] width 19 height 8
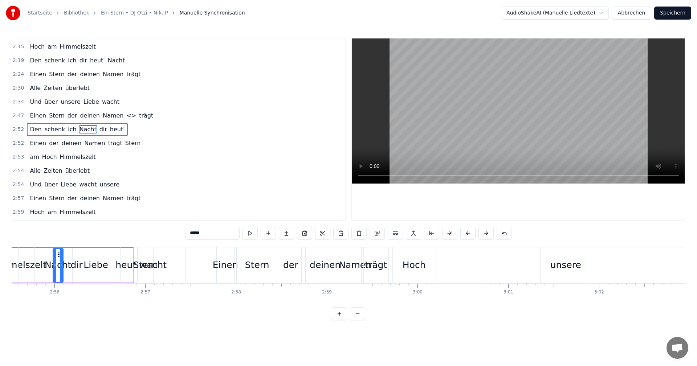
scroll to position [0, 15929]
click at [126, 117] on span "<>" at bounding box center [131, 115] width 11 height 8
type input "**"
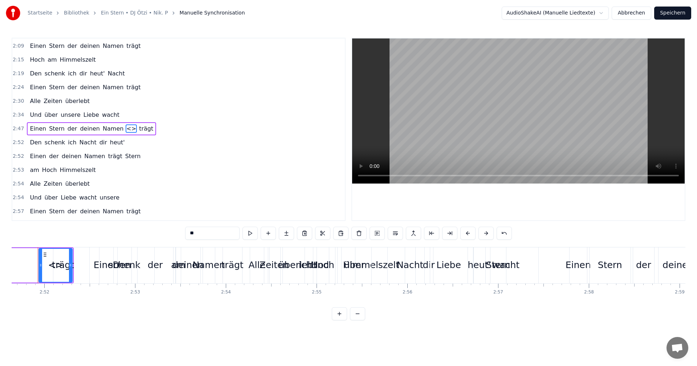
scroll to position [0, 15562]
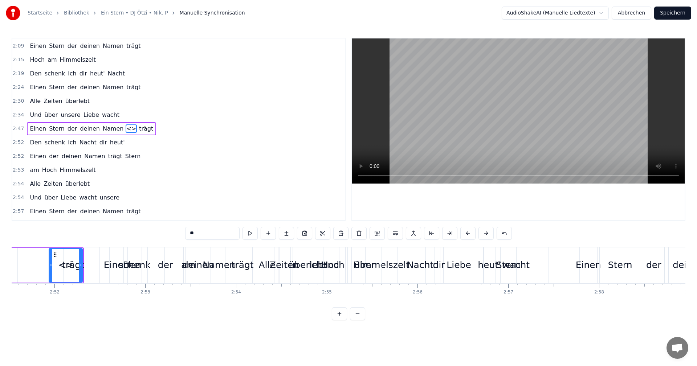
click at [81, 264] on icon at bounding box center [80, 265] width 3 height 6
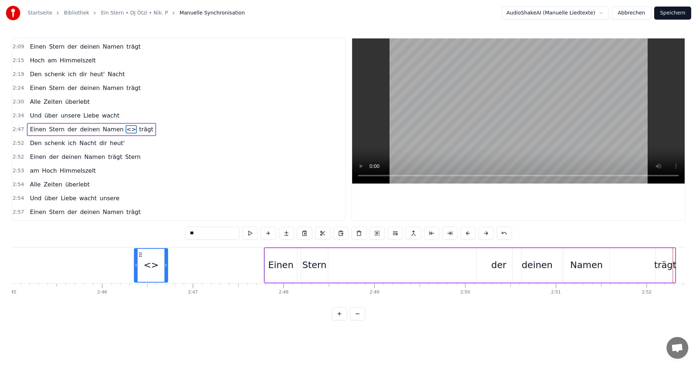
scroll to position [0, 14970]
drag, startPoint x: 55, startPoint y: 255, endPoint x: 148, endPoint y: 273, distance: 94.5
click at [148, 273] on div "<>" at bounding box center [158, 265] width 33 height 33
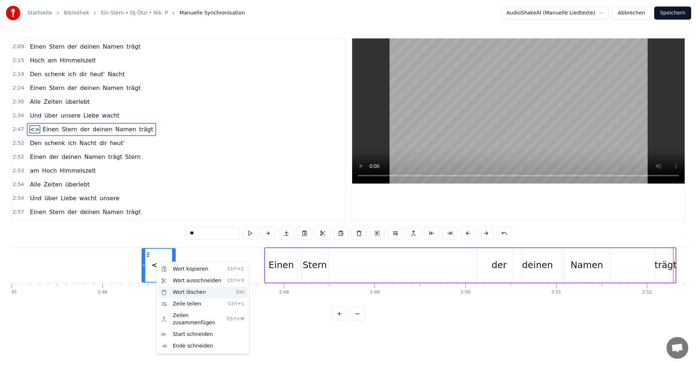
click at [177, 294] on div "Wort löschen Del" at bounding box center [202, 293] width 89 height 12
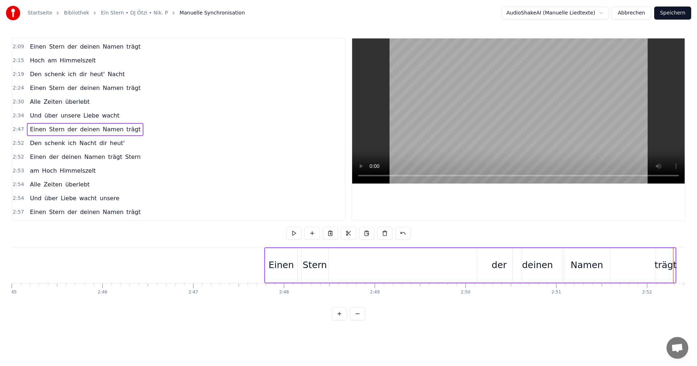
click at [659, 264] on div "trägt" at bounding box center [665, 265] width 22 height 14
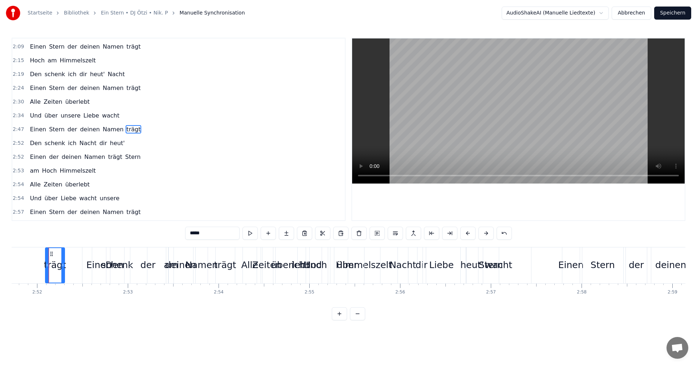
scroll to position [0, 15580]
drag, startPoint x: 45, startPoint y: 265, endPoint x: 39, endPoint y: 266, distance: 6.3
click at [39, 266] on icon at bounding box center [40, 265] width 3 height 6
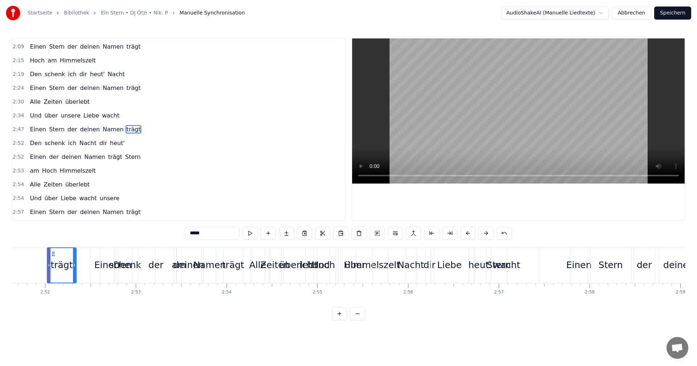
drag, startPoint x: 70, startPoint y: 265, endPoint x: 74, endPoint y: 264, distance: 3.7
click at [74, 264] on icon at bounding box center [74, 265] width 3 height 6
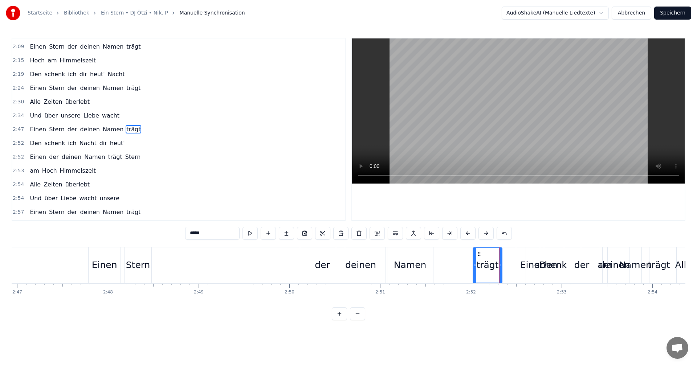
scroll to position [0, 15015]
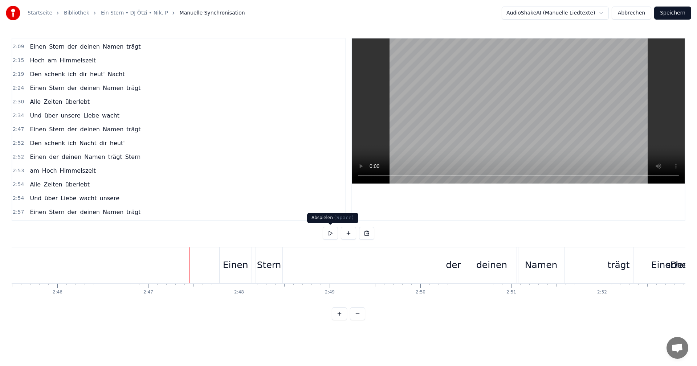
click at [323, 231] on button at bounding box center [330, 233] width 15 height 13
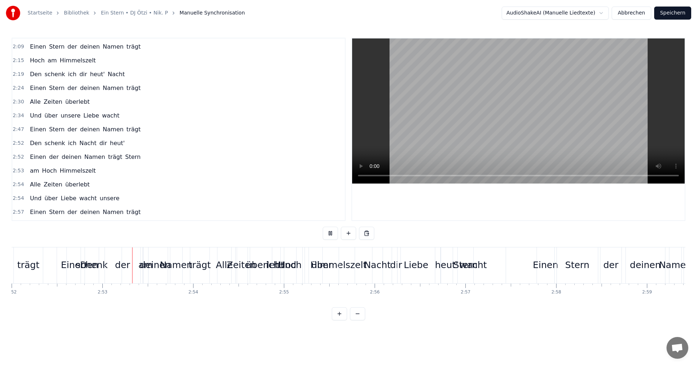
scroll to position [0, 15634]
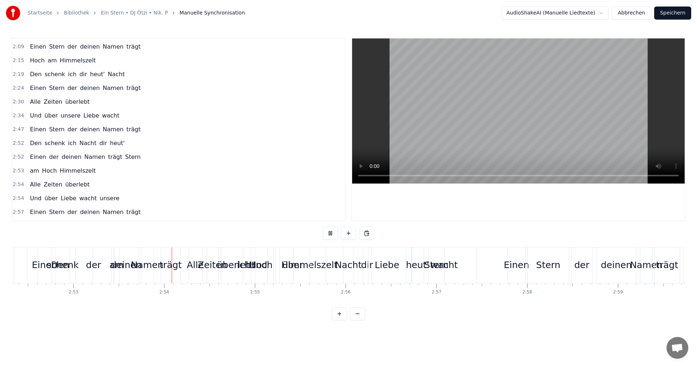
click at [331, 232] on button at bounding box center [330, 233] width 15 height 13
